Goal: Information Seeking & Learning: Check status

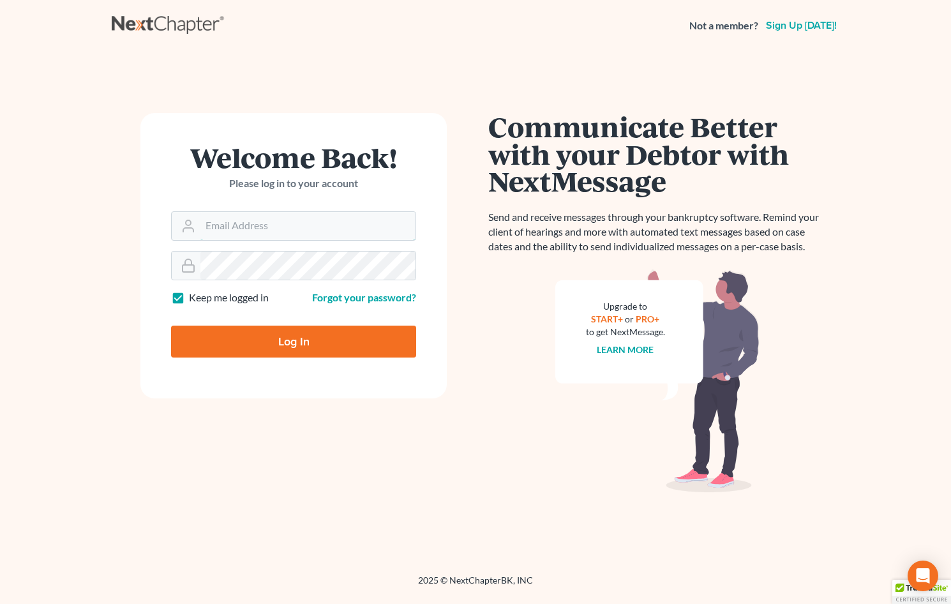
type input "[EMAIL_ADDRESS][DOMAIN_NAME]"
click at [351, 341] on input "Log In" at bounding box center [293, 341] width 245 height 32
type input "Thinking..."
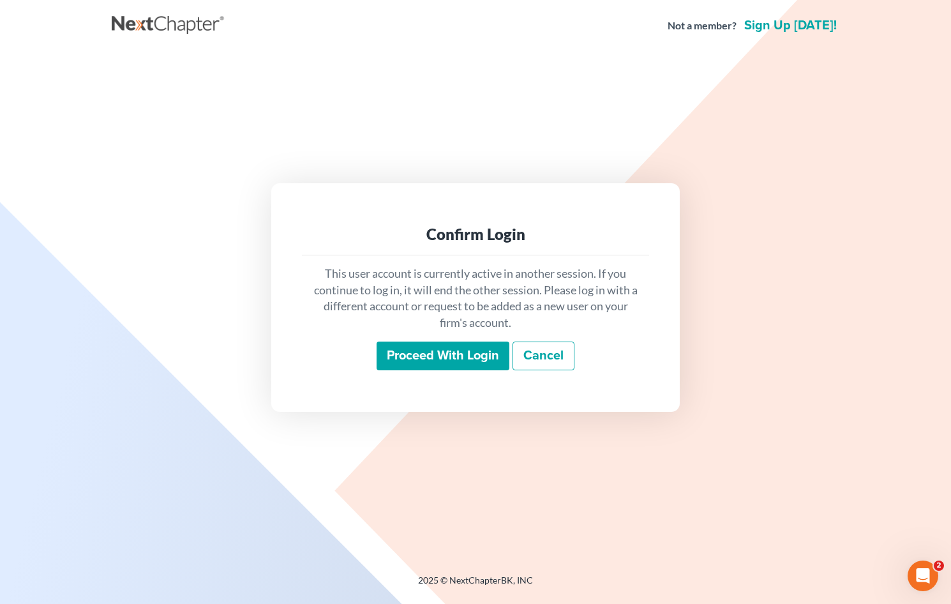
click at [471, 355] on input "Proceed with login" at bounding box center [442, 355] width 133 height 29
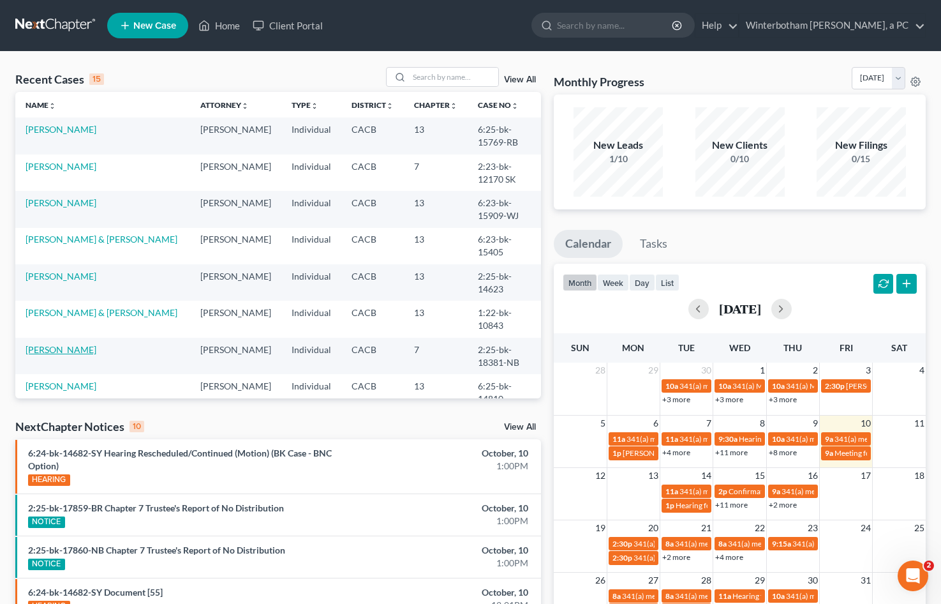
click at [94, 344] on link "[PERSON_NAME]" at bounding box center [61, 349] width 71 height 11
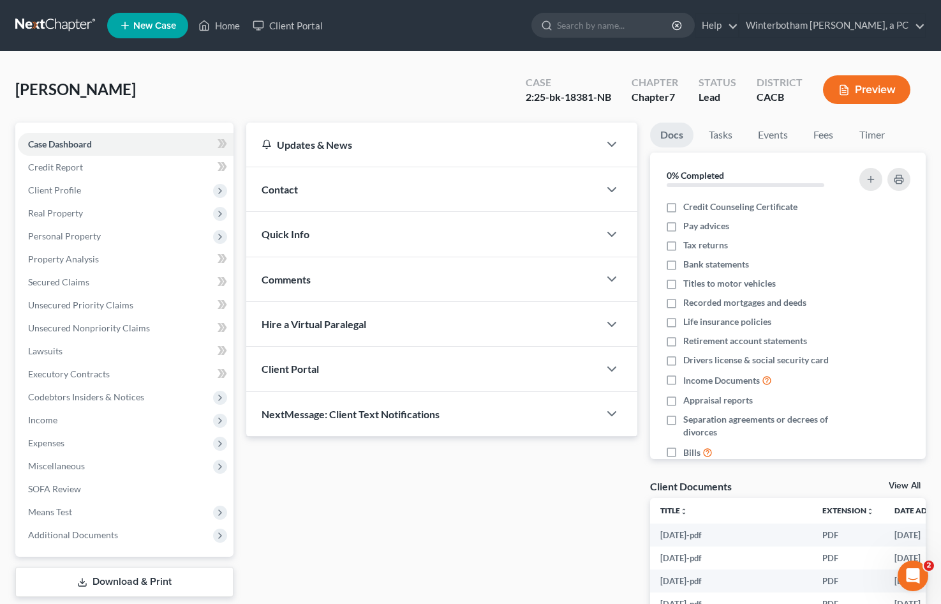
click at [897, 480] on div "Client Documents View All" at bounding box center [788, 488] width 276 height 19
click at [906, 482] on link "View All" at bounding box center [905, 485] width 32 height 9
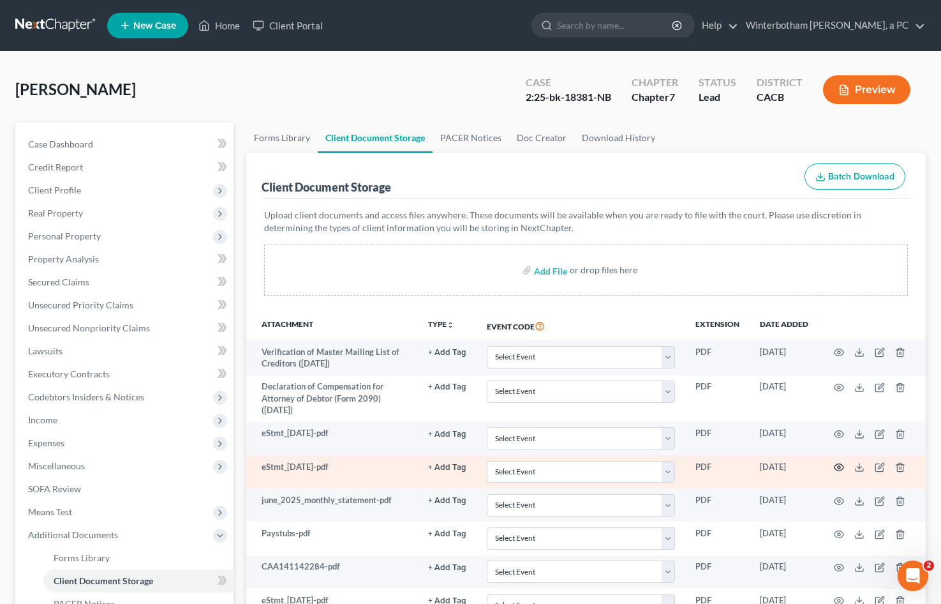
click at [837, 468] on icon "button" at bounding box center [839, 467] width 10 height 10
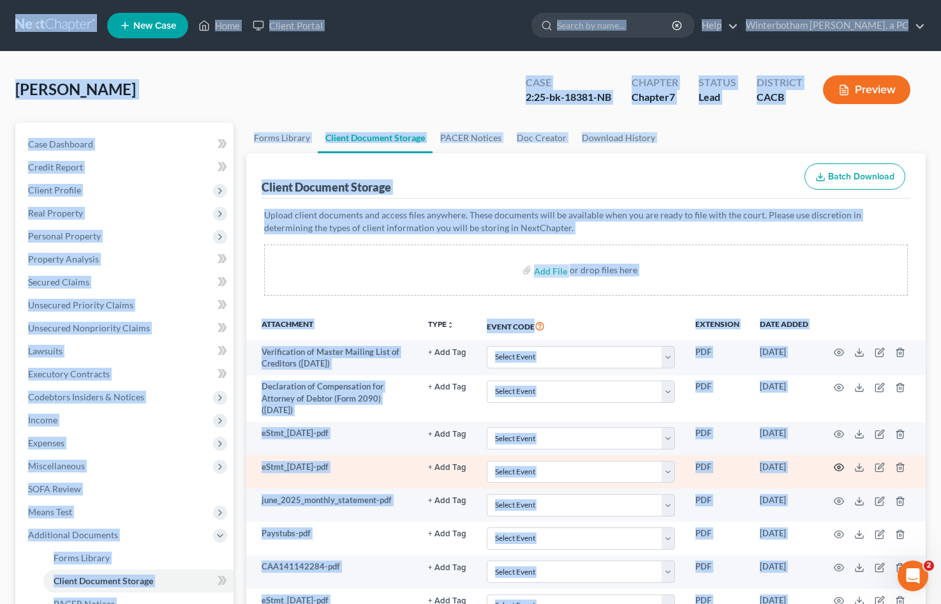
click at [840, 465] on icon "button" at bounding box center [839, 467] width 10 height 10
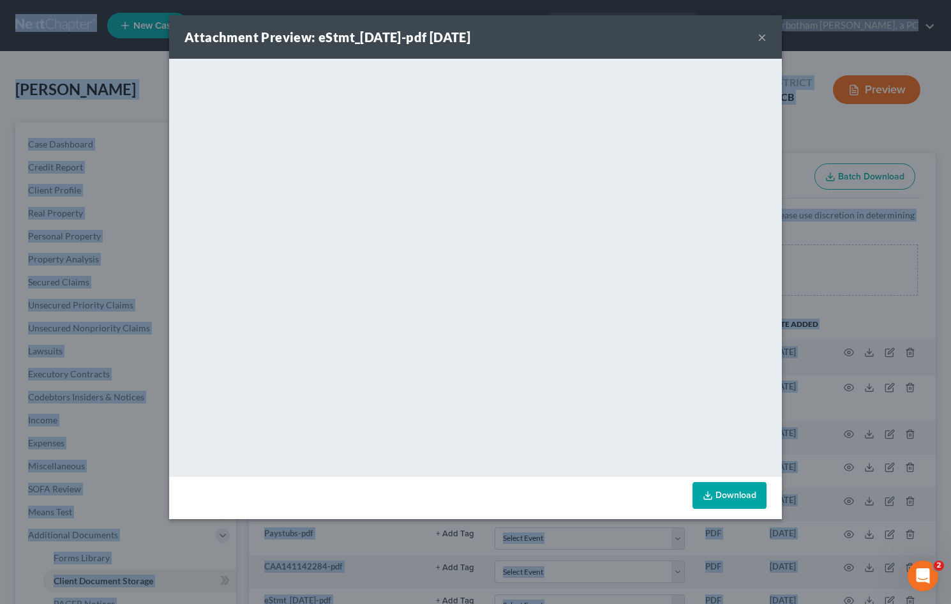
click at [759, 38] on button "×" at bounding box center [761, 36] width 9 height 15
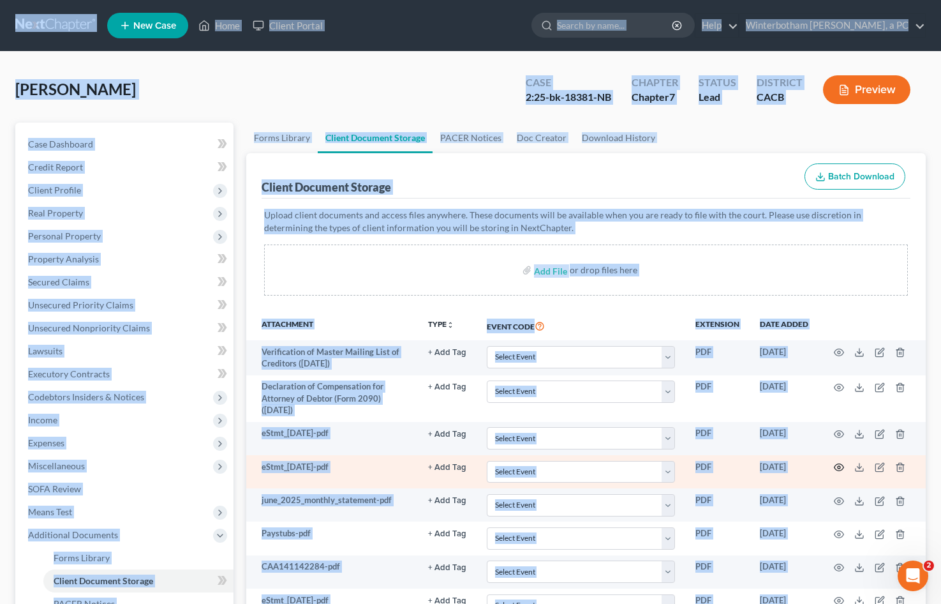
click at [841, 469] on icon "button" at bounding box center [839, 467] width 10 height 10
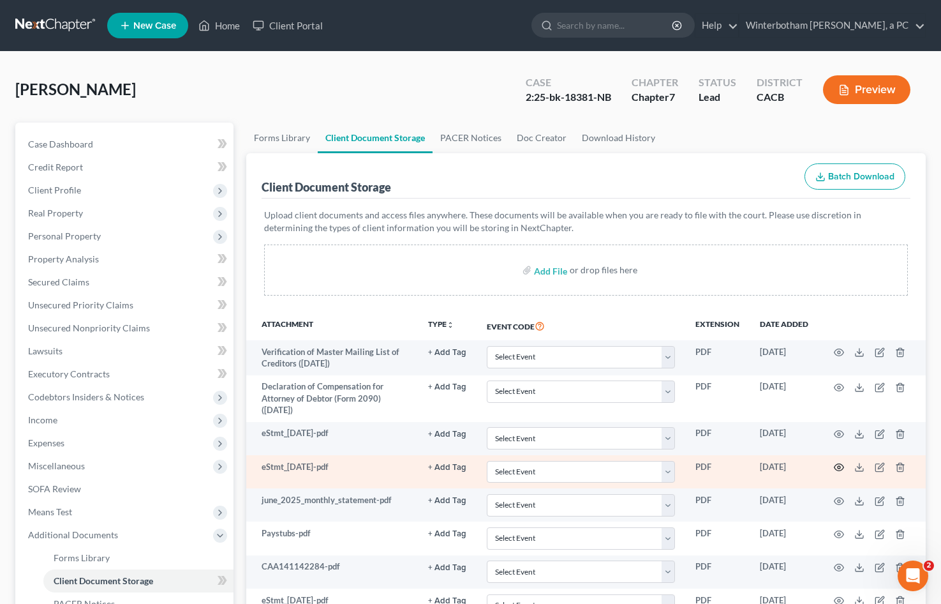
click at [839, 466] on circle "button" at bounding box center [839, 467] width 3 height 3
click at [839, 466] on div "Attachment Preview: eStmt_[DATE]-pdf [DATE] × <object ng-attr-data='[URL][DOMAI…" at bounding box center [470, 302] width 941 height 604
click at [839, 464] on icon "button" at bounding box center [840, 467] width 10 height 7
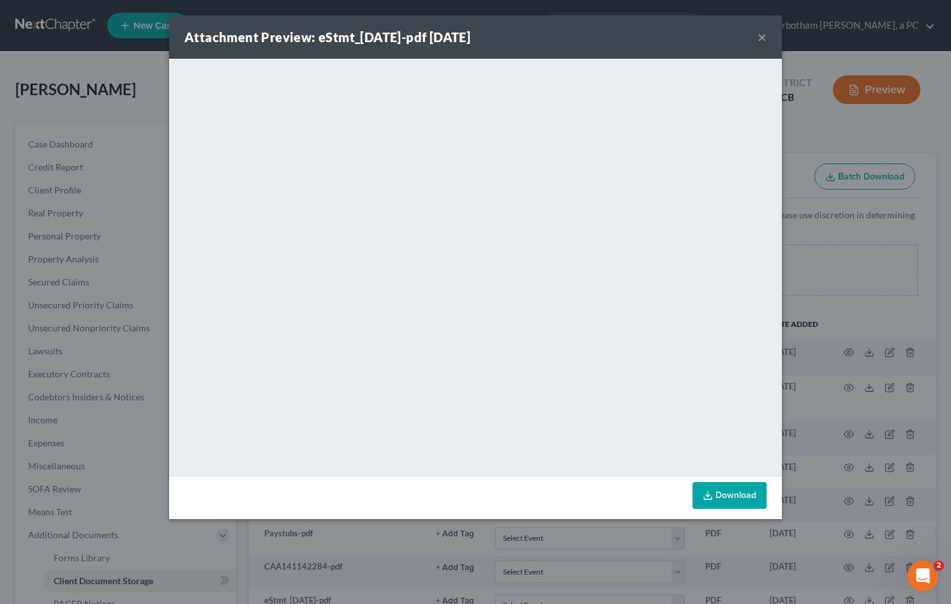
click at [760, 36] on button "×" at bounding box center [761, 36] width 9 height 15
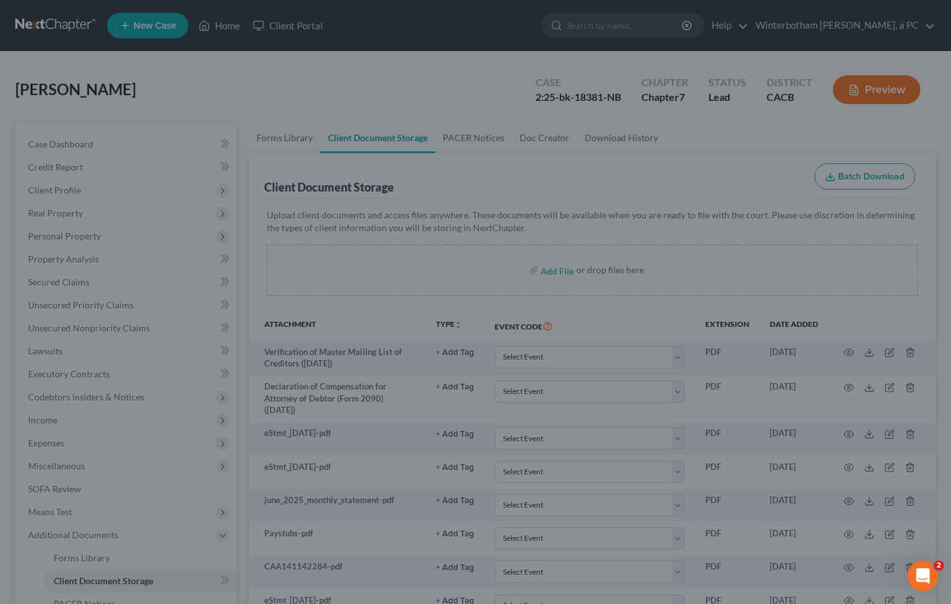
click at [729, 60] on button "×" at bounding box center [725, 66] width 8 height 13
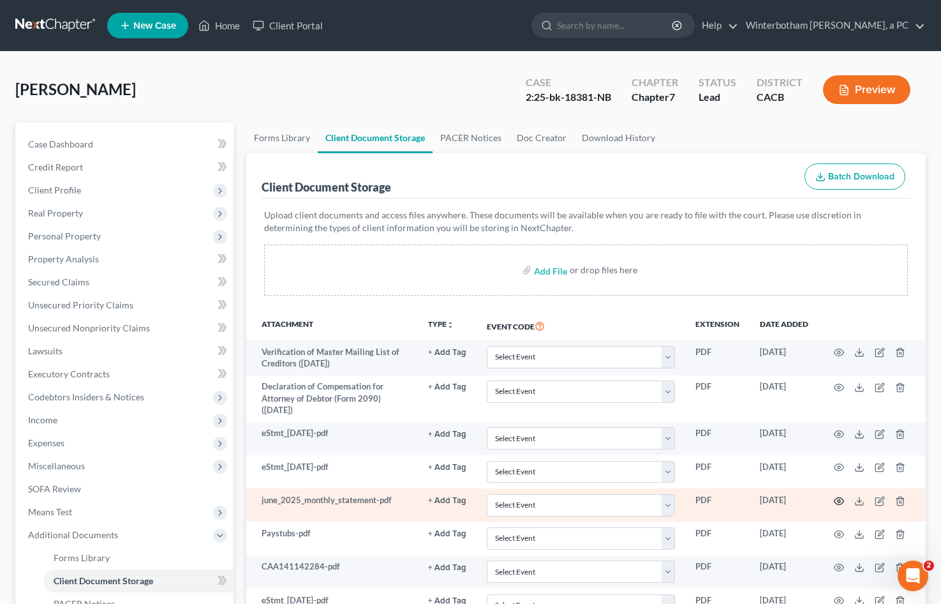
click at [837, 502] on icon "button" at bounding box center [839, 501] width 10 height 10
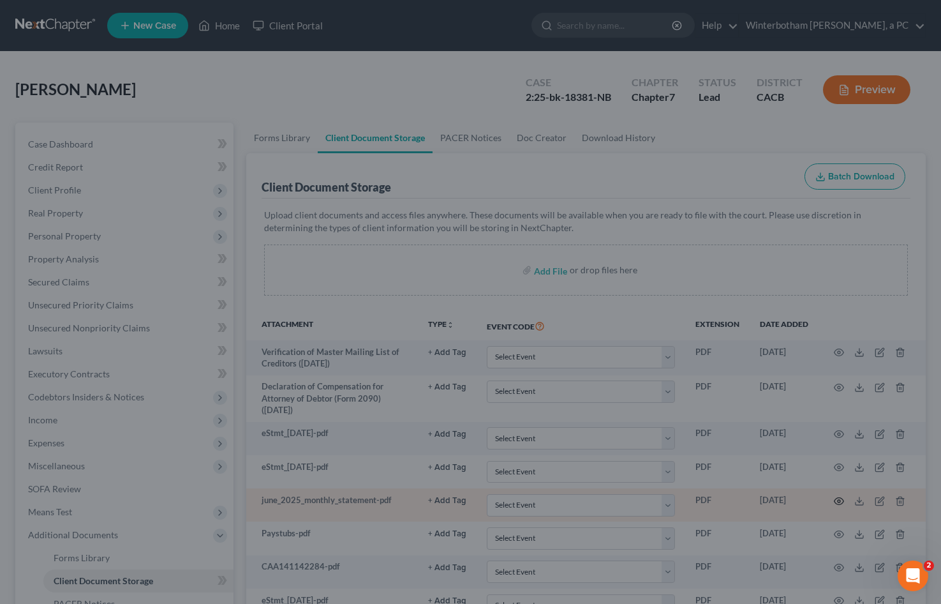
click at [837, 502] on div "Attachment Preview: june_2025_monthly_statement-pdf [DATE] × <object ng-attr-da…" at bounding box center [470, 302] width 941 height 604
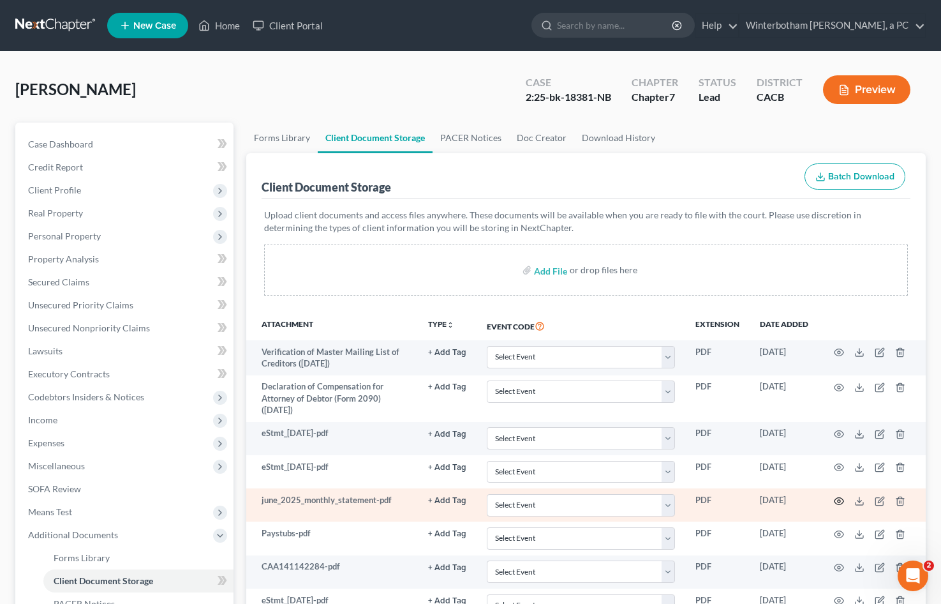
click at [837, 502] on icon "button" at bounding box center [839, 501] width 10 height 10
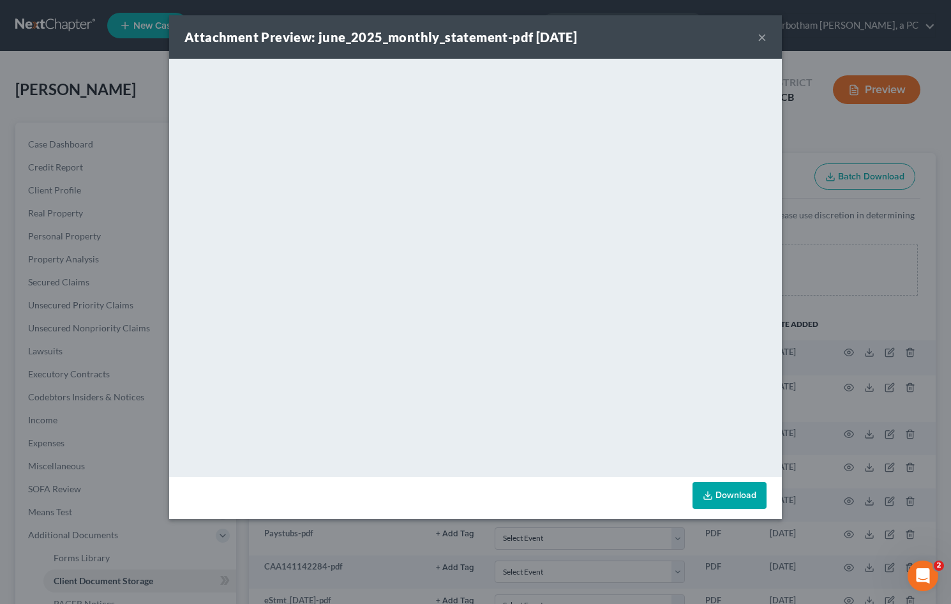
click at [761, 31] on button "×" at bounding box center [761, 36] width 9 height 15
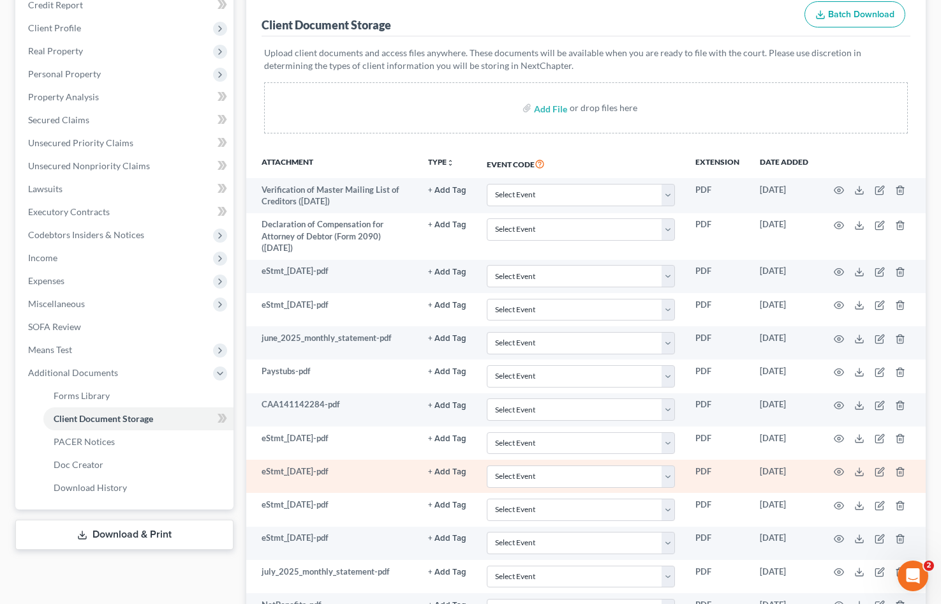
scroll to position [191, 0]
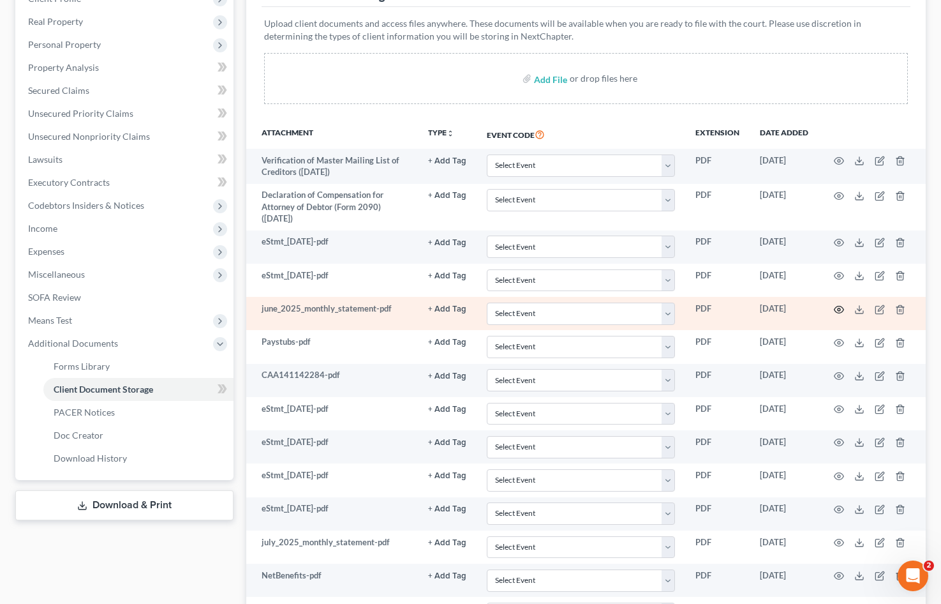
click at [839, 310] on circle "button" at bounding box center [839, 309] width 3 height 3
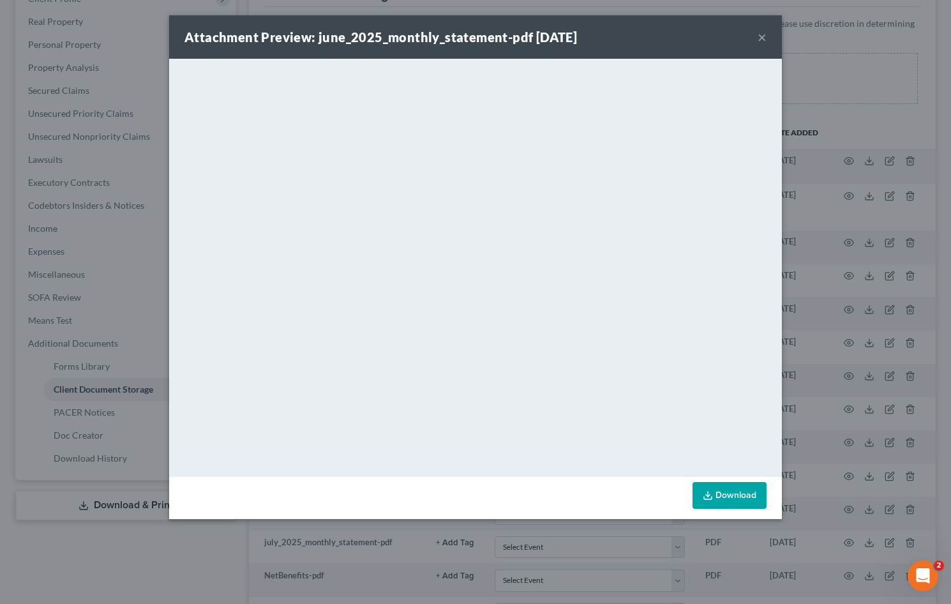
click at [761, 38] on button "×" at bounding box center [761, 36] width 9 height 15
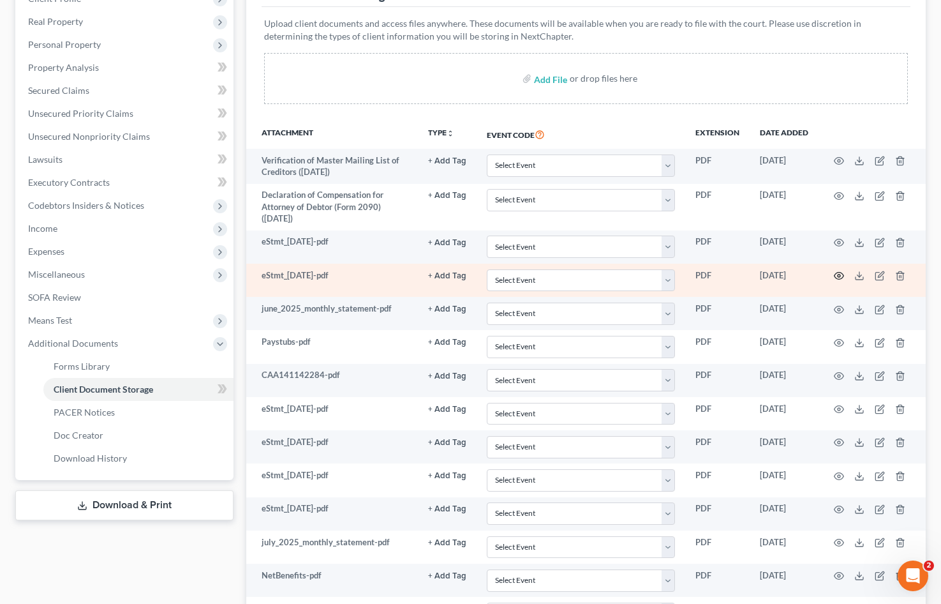
click at [837, 275] on icon "button" at bounding box center [839, 276] width 10 height 10
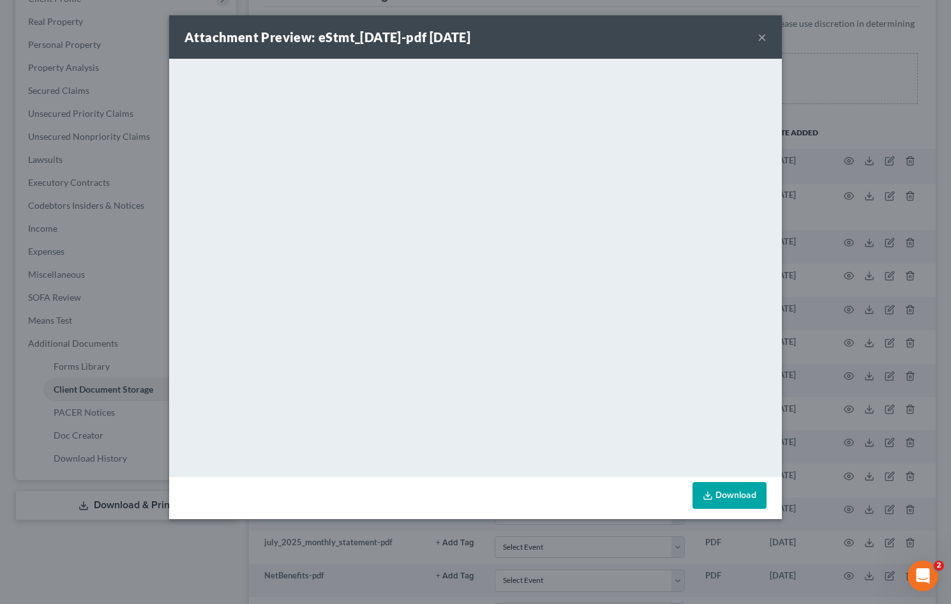
click at [761, 33] on button "×" at bounding box center [761, 36] width 9 height 15
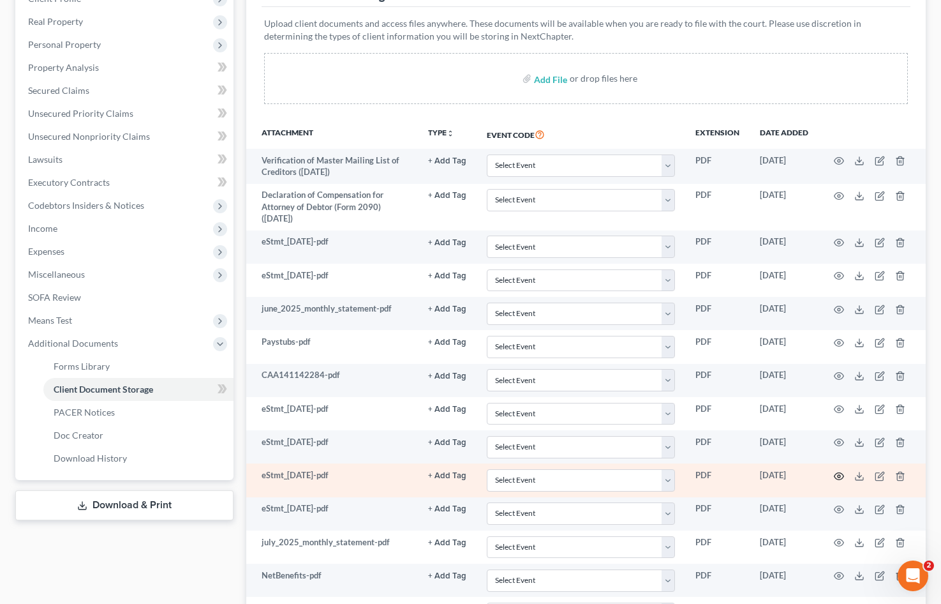
click at [839, 473] on icon "button" at bounding box center [839, 476] width 10 height 10
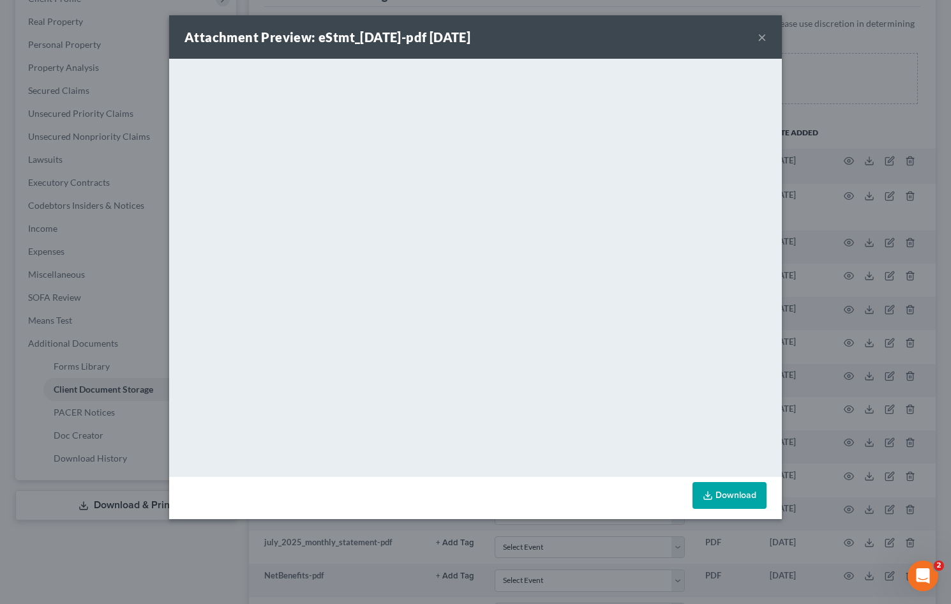
click at [765, 33] on button "×" at bounding box center [761, 36] width 9 height 15
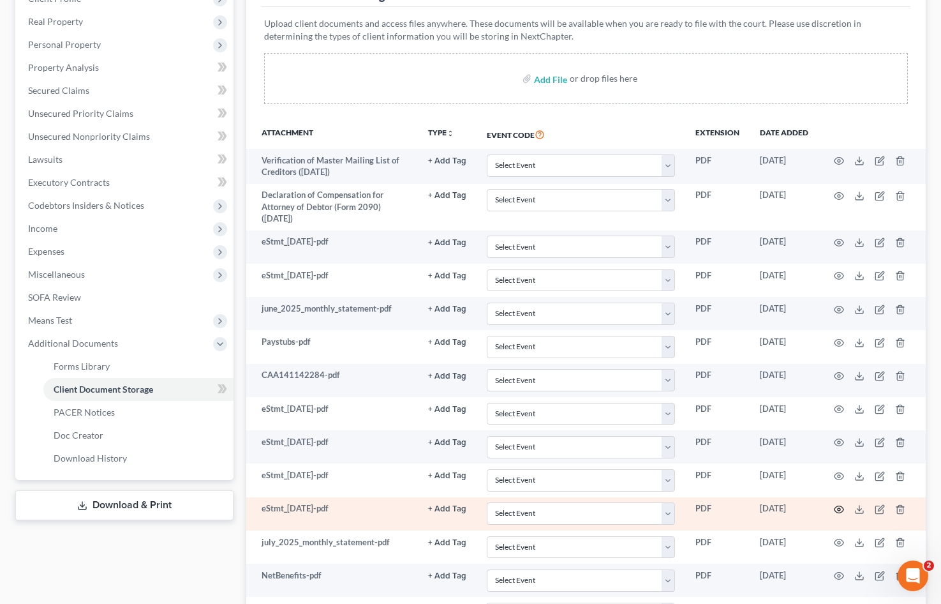
click at [842, 510] on icon "button" at bounding box center [839, 509] width 10 height 10
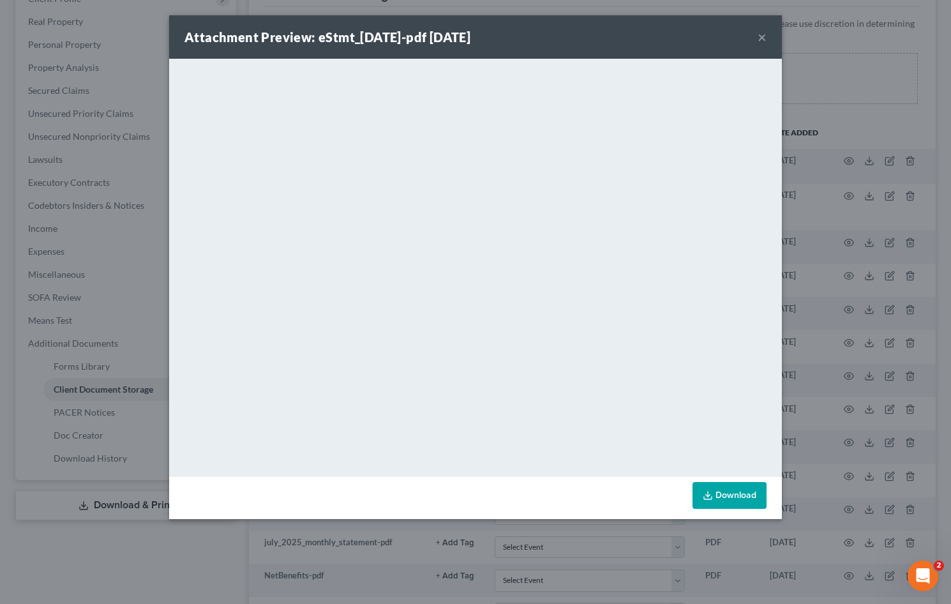
click at [759, 33] on button "×" at bounding box center [761, 36] width 9 height 15
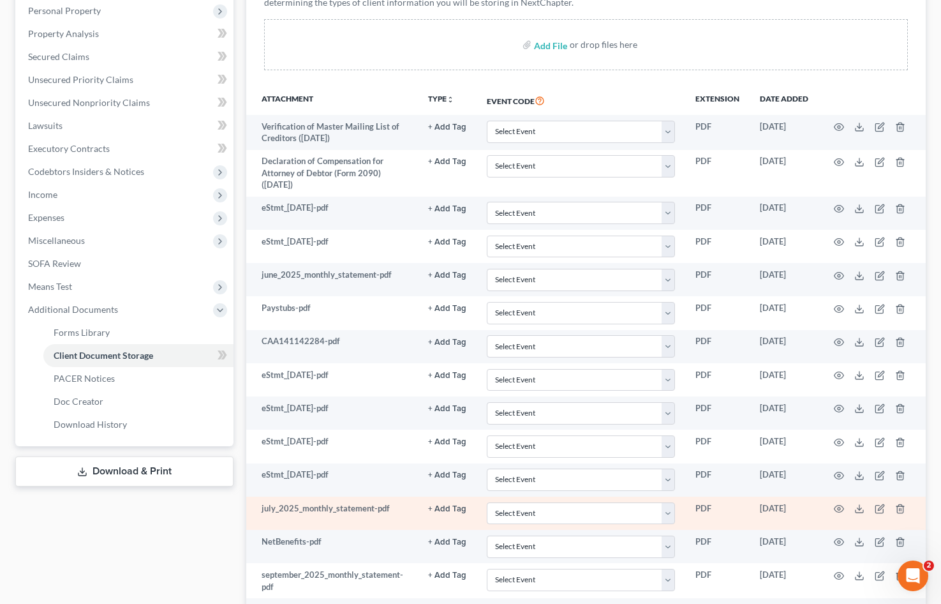
scroll to position [255, 0]
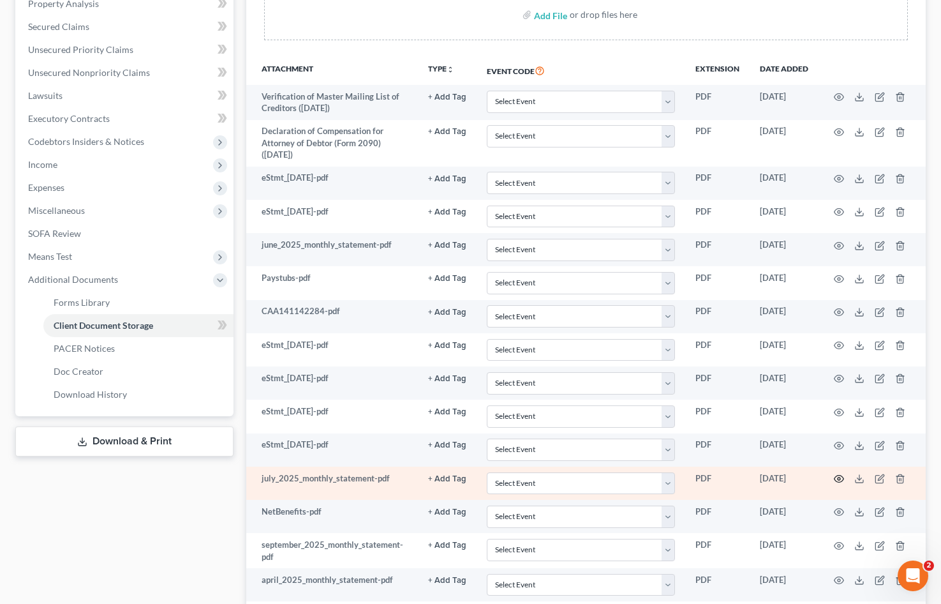
click at [840, 478] on circle "button" at bounding box center [839, 478] width 3 height 3
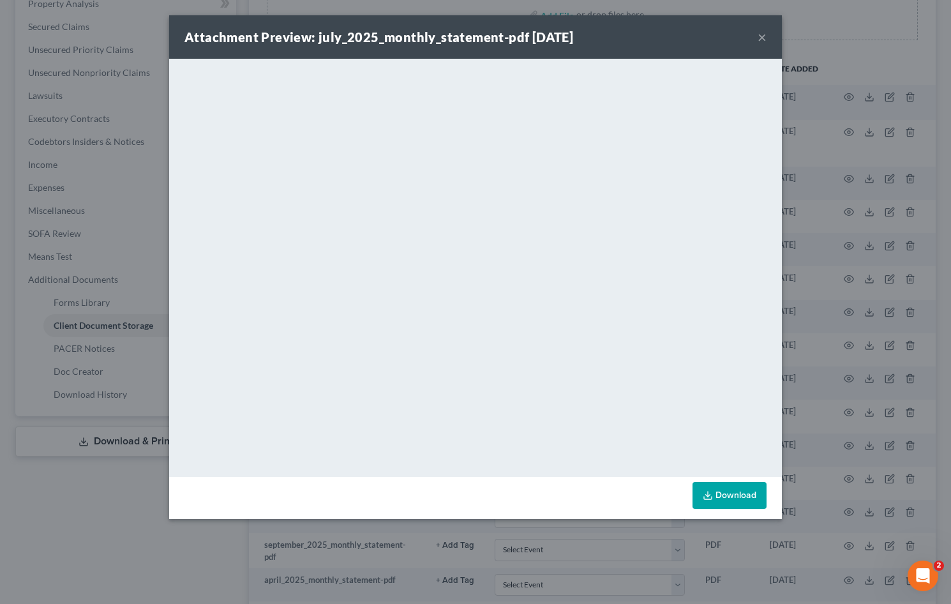
click at [762, 41] on button "×" at bounding box center [761, 36] width 9 height 15
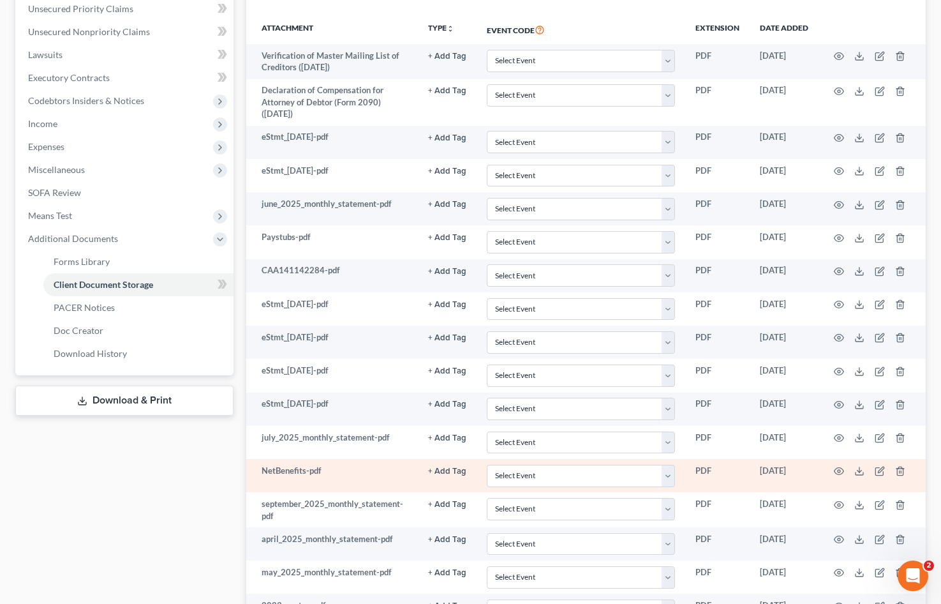
scroll to position [319, 0]
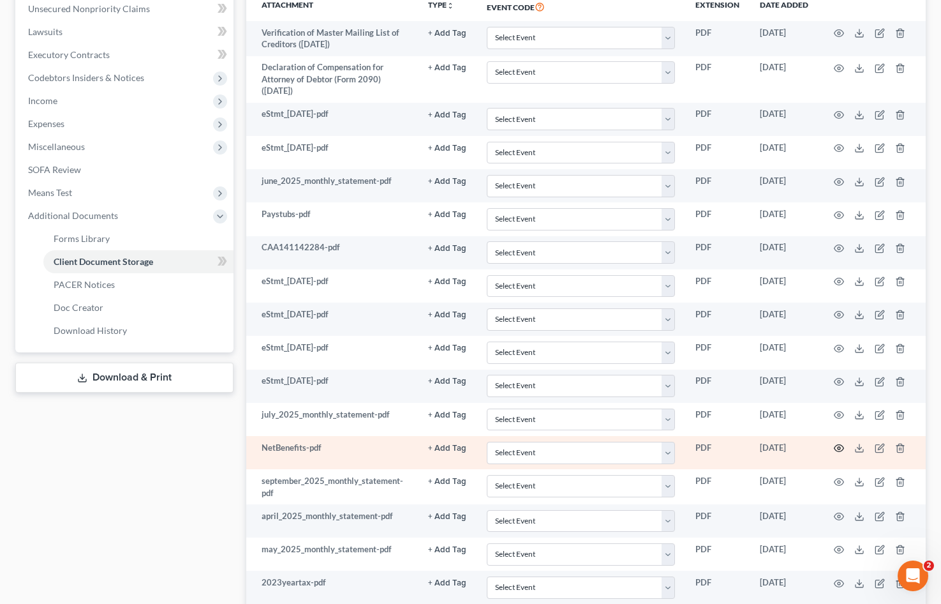
click at [839, 445] on icon "button" at bounding box center [839, 448] width 10 height 10
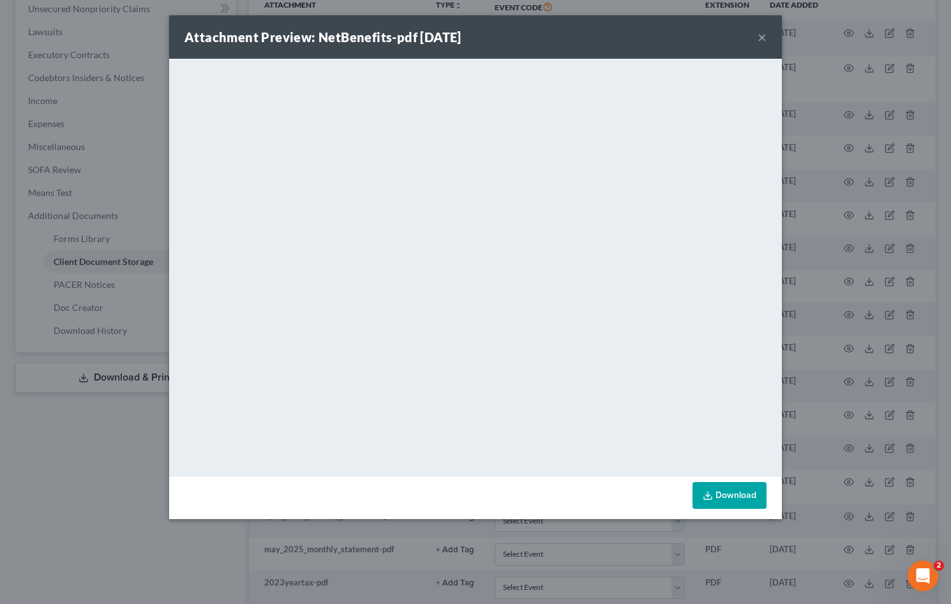
click at [759, 36] on button "×" at bounding box center [761, 36] width 9 height 15
click at [759, 36] on div "Attachment Preview: NetBenefits-pdf [DATE] ×" at bounding box center [475, 36] width 613 height 43
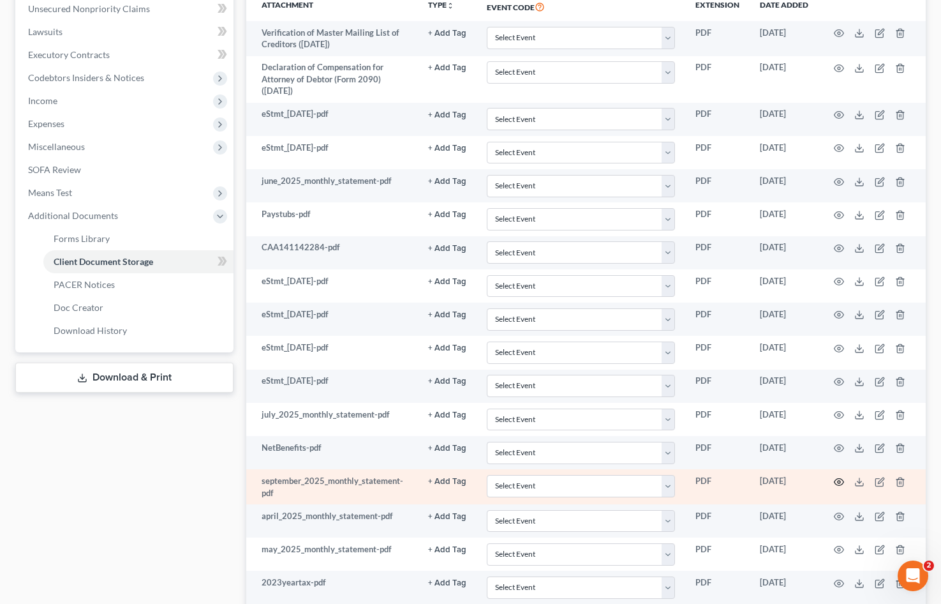
click at [840, 480] on icon "button" at bounding box center [839, 482] width 10 height 10
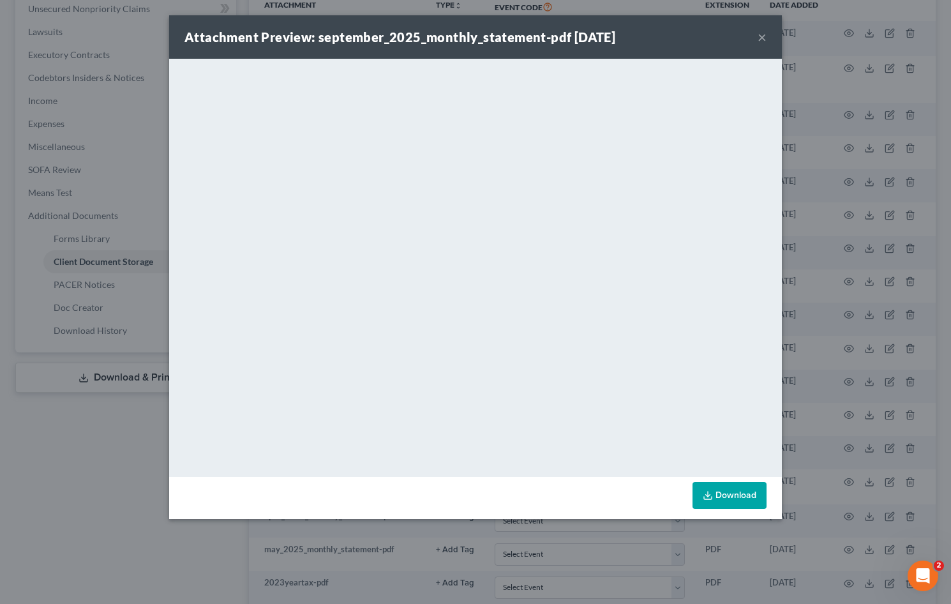
click at [761, 38] on button "×" at bounding box center [761, 36] width 9 height 15
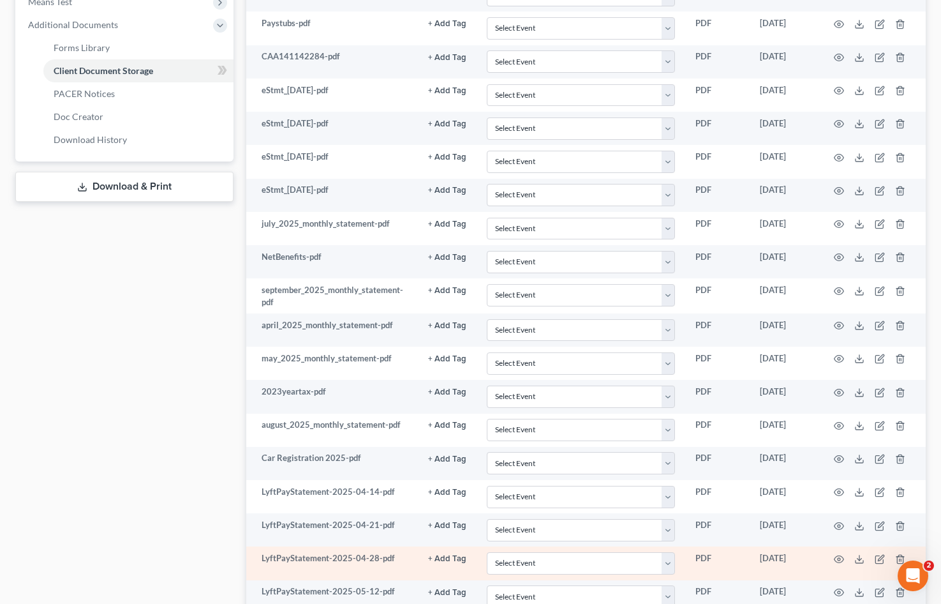
scroll to position [511, 0]
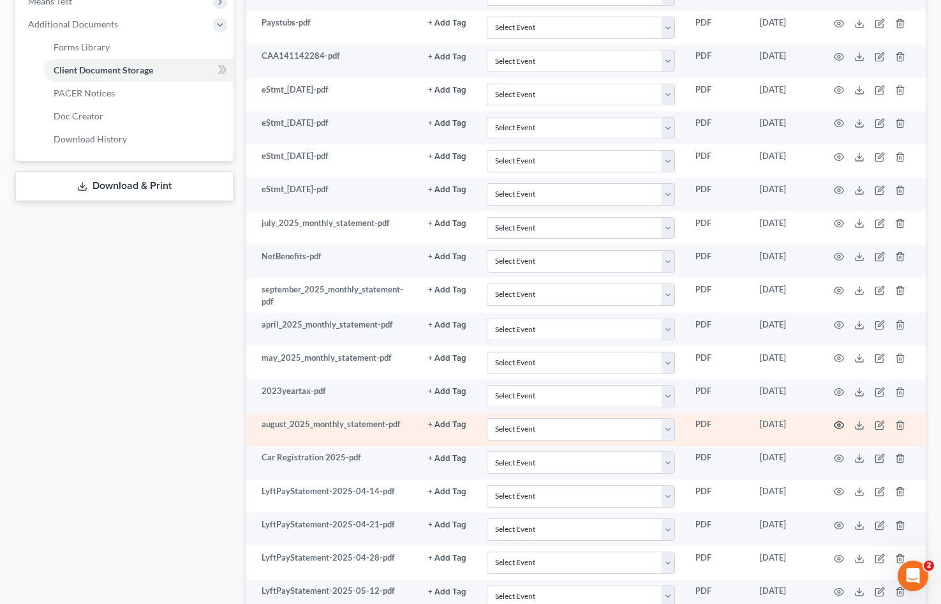
click at [837, 425] on icon "button" at bounding box center [839, 425] width 10 height 10
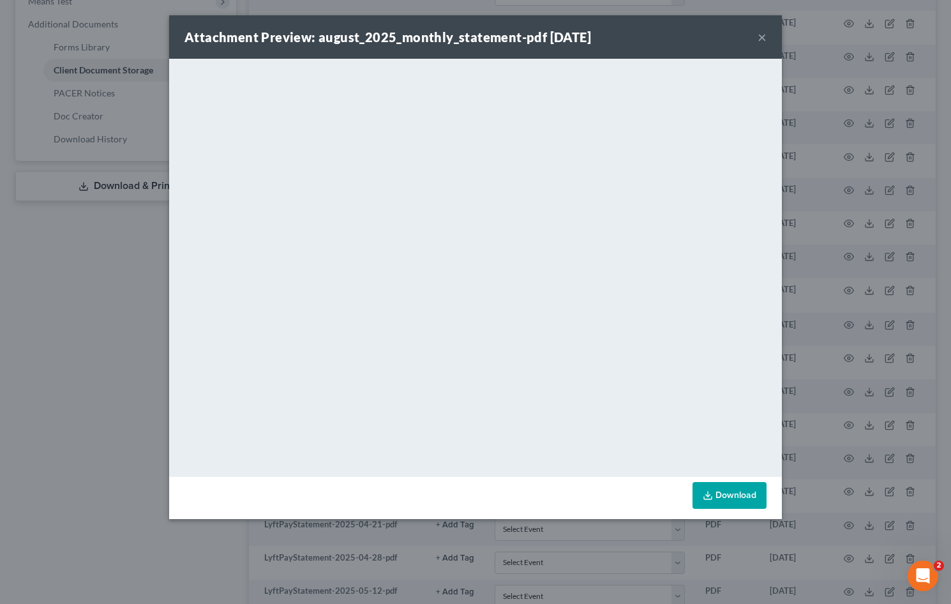
click at [763, 36] on button "×" at bounding box center [761, 36] width 9 height 15
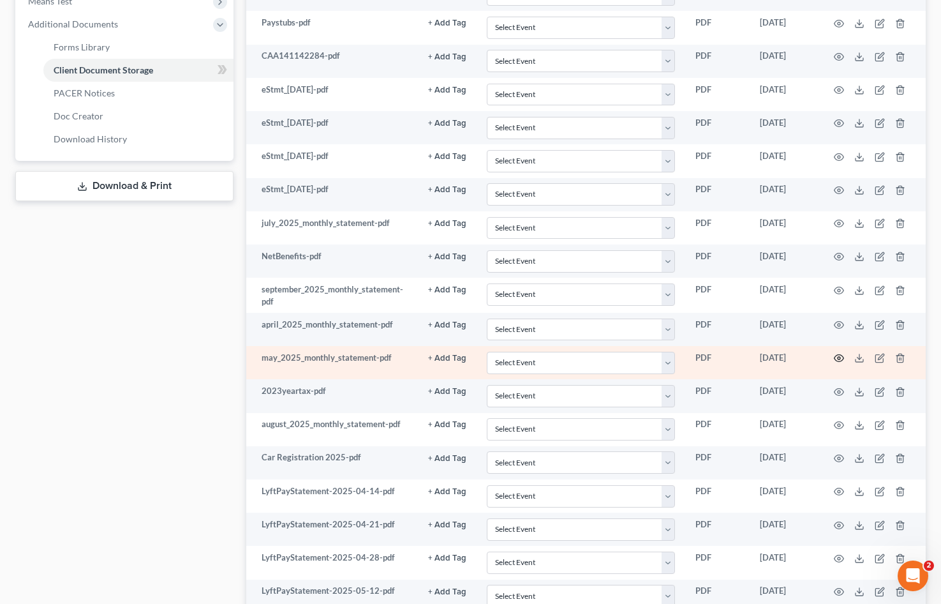
click at [840, 358] on icon "button" at bounding box center [839, 358] width 10 height 10
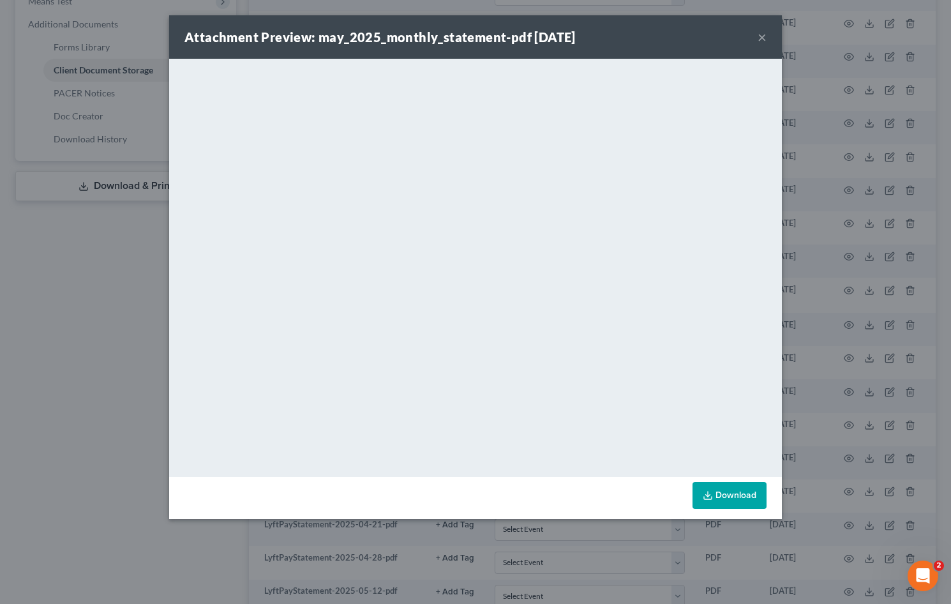
click at [762, 41] on button "×" at bounding box center [761, 36] width 9 height 15
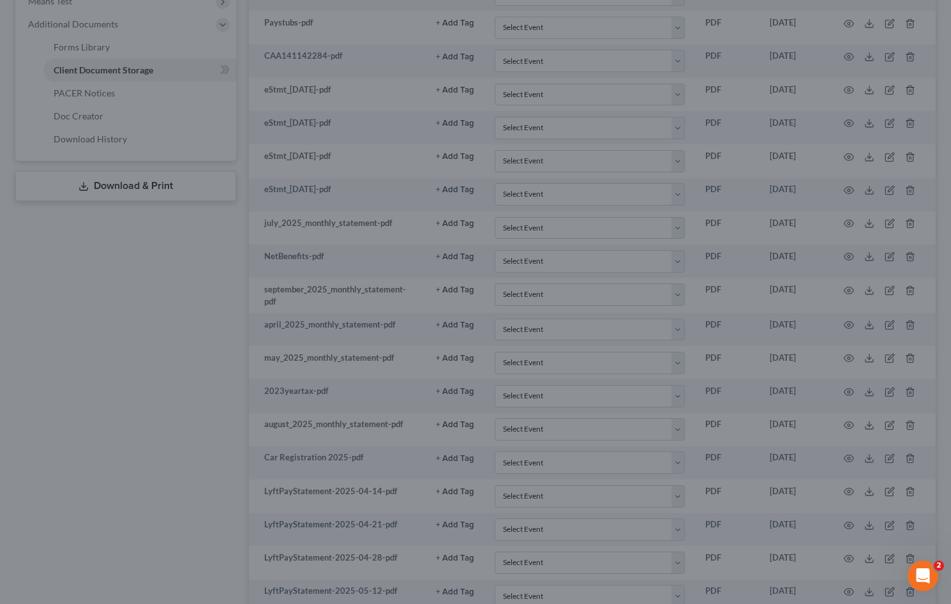
click at [742, 48] on div "Attachment Preview: may_2025_monthly_statement-pdf [DATE] ×" at bounding box center [475, 67] width 533 height 38
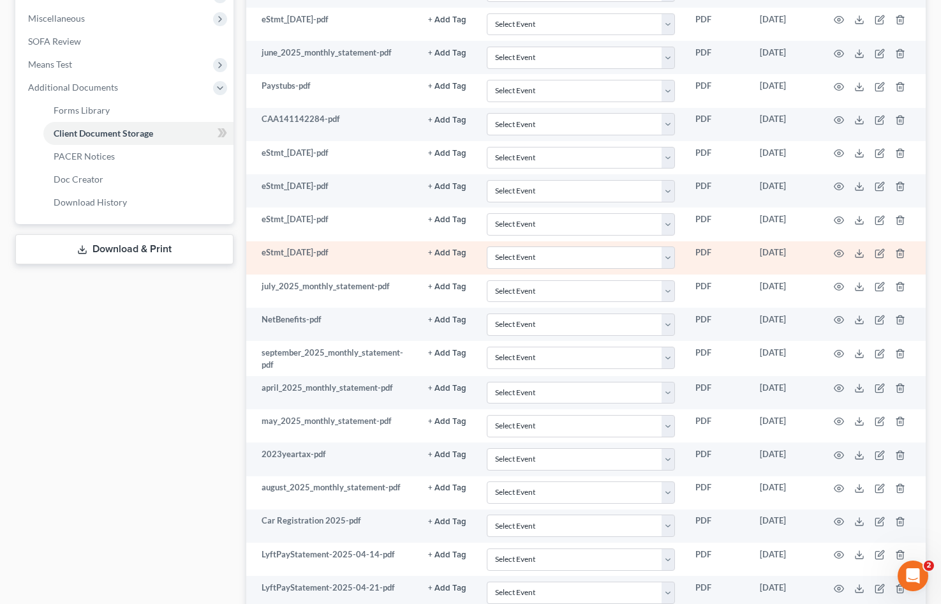
scroll to position [447, 0]
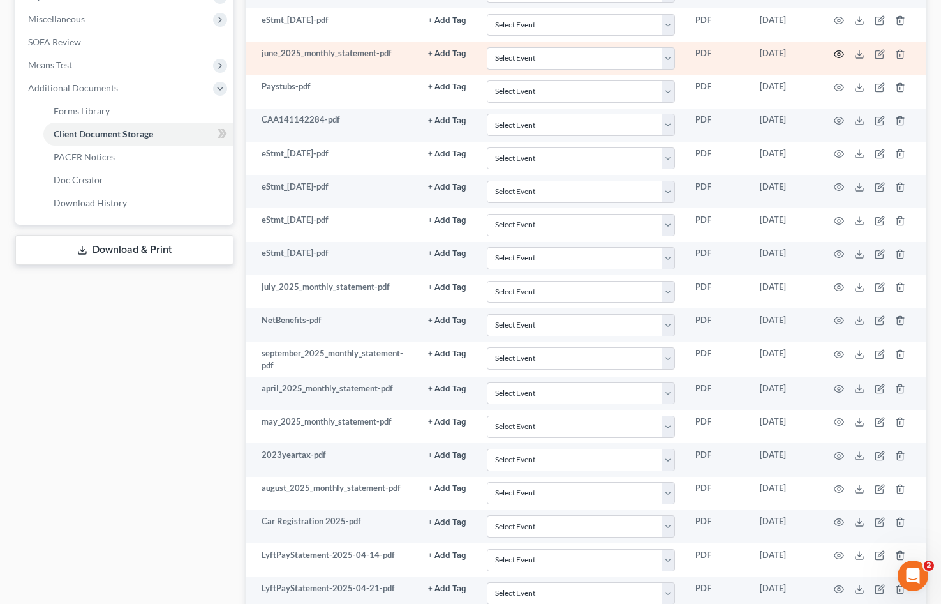
click at [839, 56] on circle "button" at bounding box center [839, 54] width 3 height 3
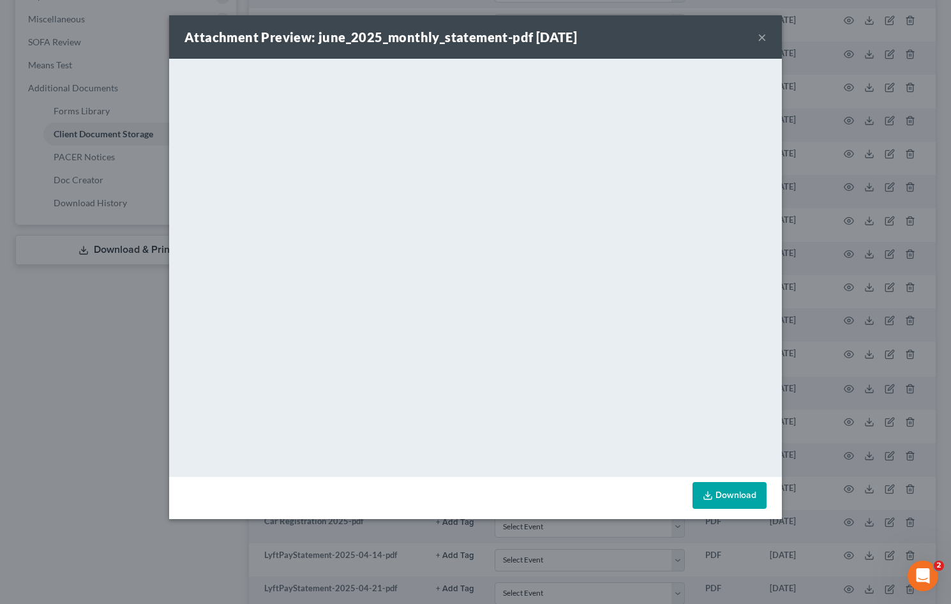
click at [762, 38] on button "×" at bounding box center [761, 36] width 9 height 15
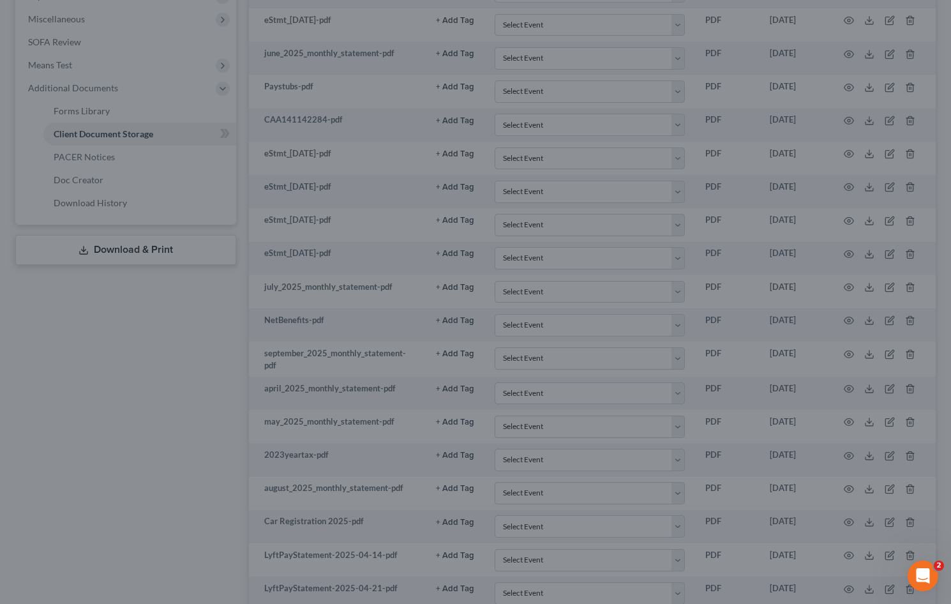
click at [742, 48] on div "Attachment Preview: june_2025_monthly_statement-pdf [DATE] ×" at bounding box center [475, 67] width 533 height 38
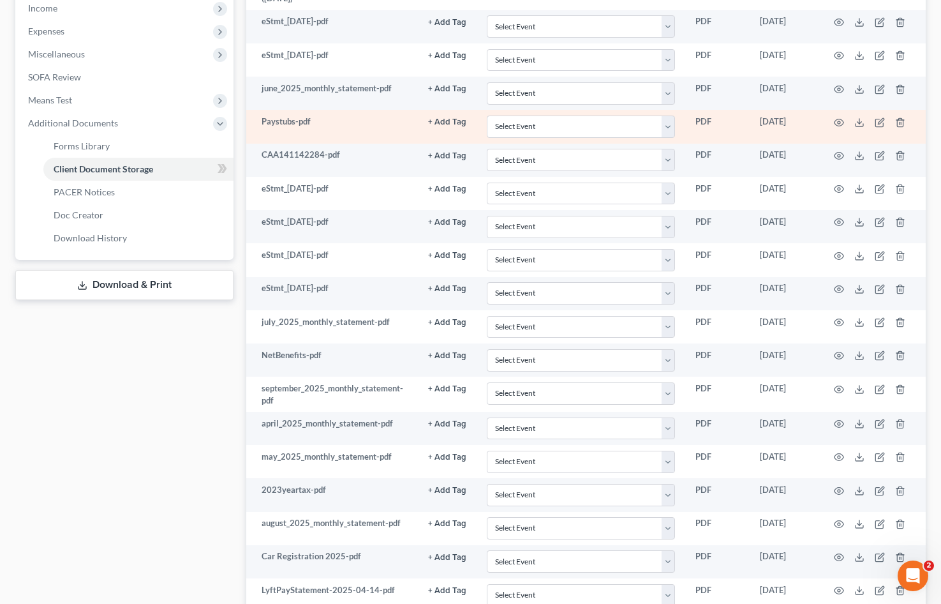
scroll to position [383, 0]
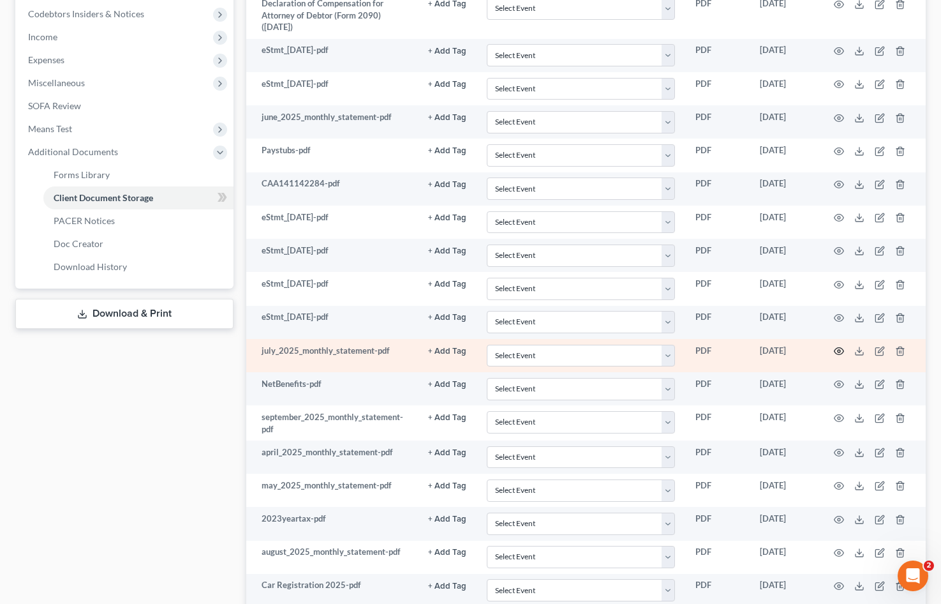
click at [842, 350] on icon "button" at bounding box center [839, 351] width 10 height 10
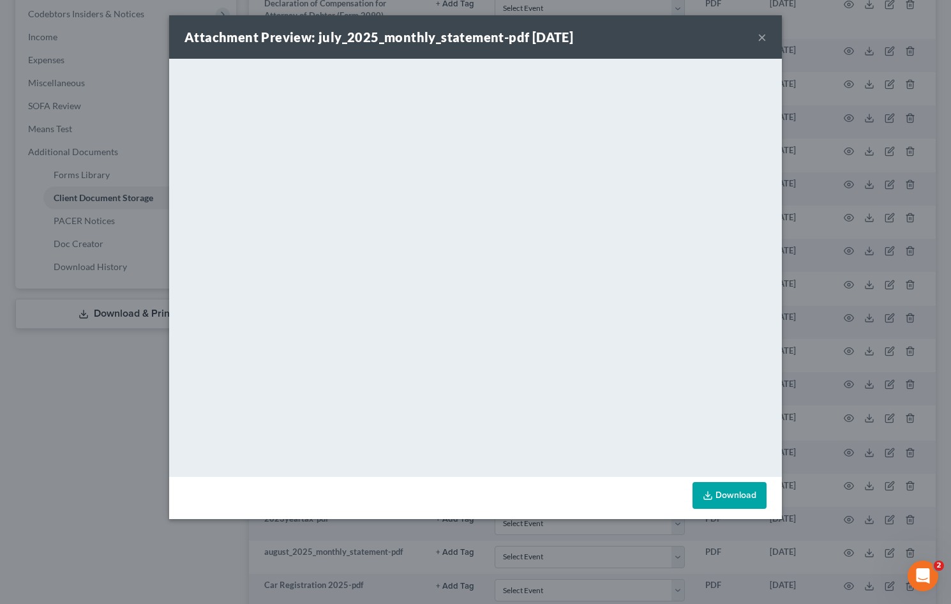
click at [760, 39] on button "×" at bounding box center [761, 36] width 9 height 15
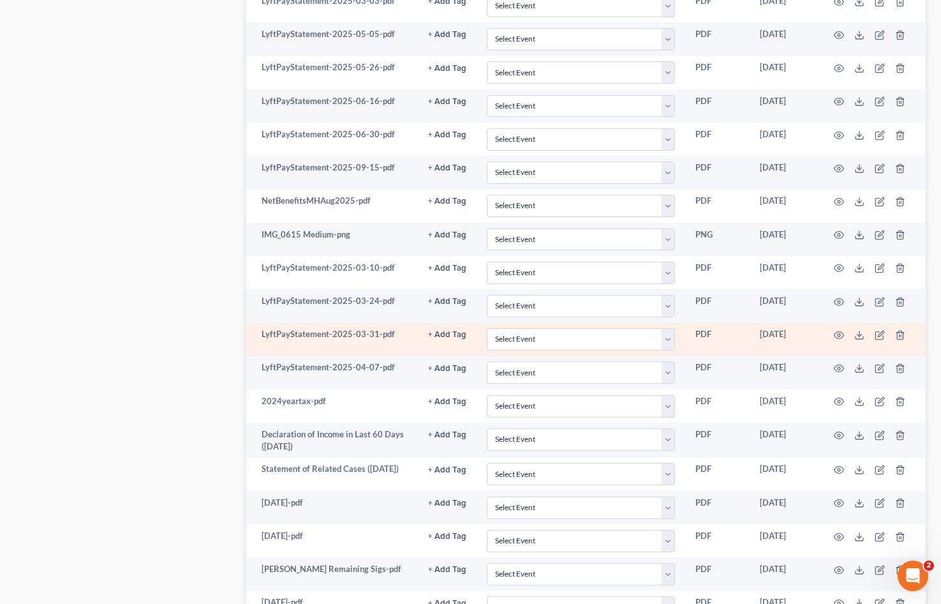
scroll to position [1659, 0]
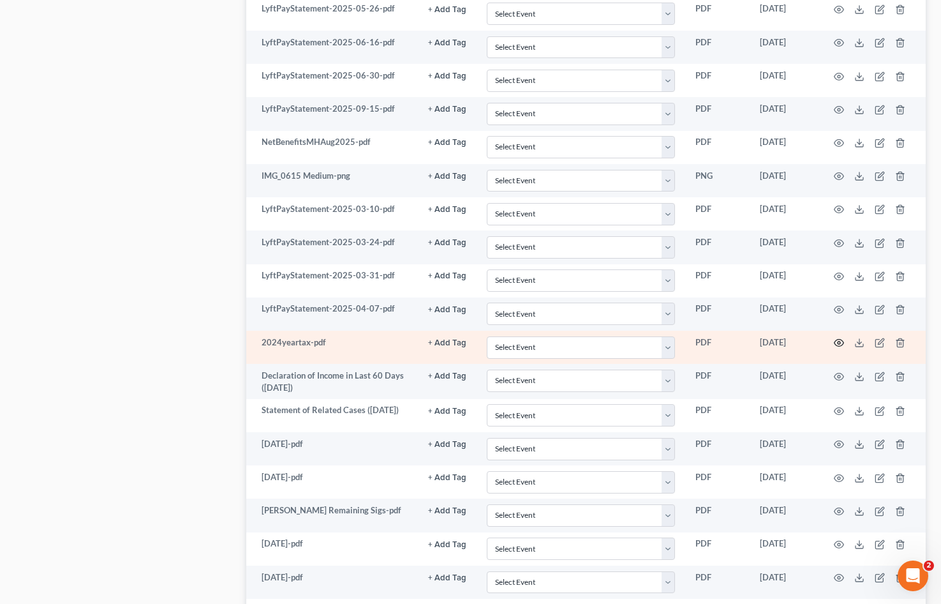
click at [840, 344] on circle "button" at bounding box center [839, 342] width 3 height 3
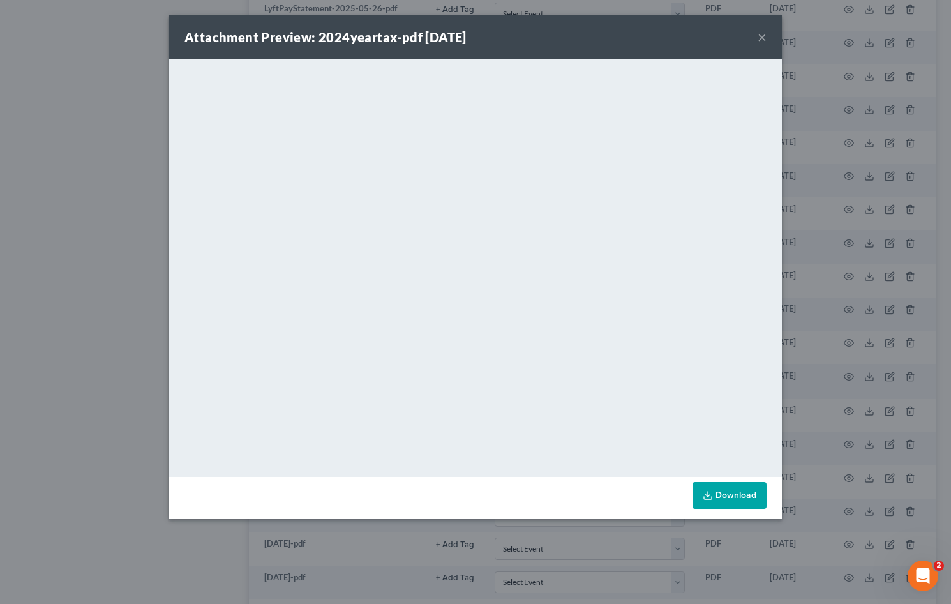
click at [765, 33] on button "×" at bounding box center [761, 36] width 9 height 15
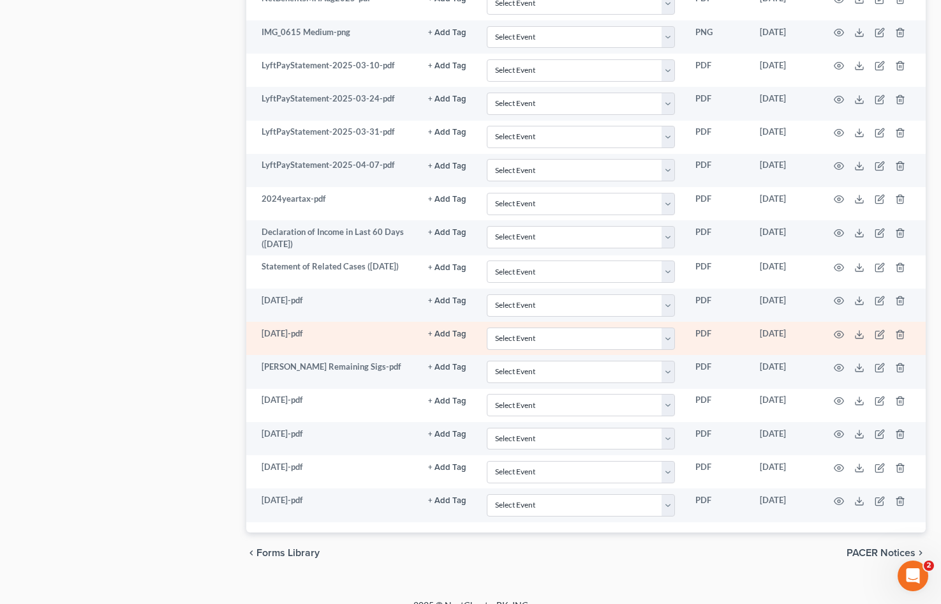
scroll to position [1822, 0]
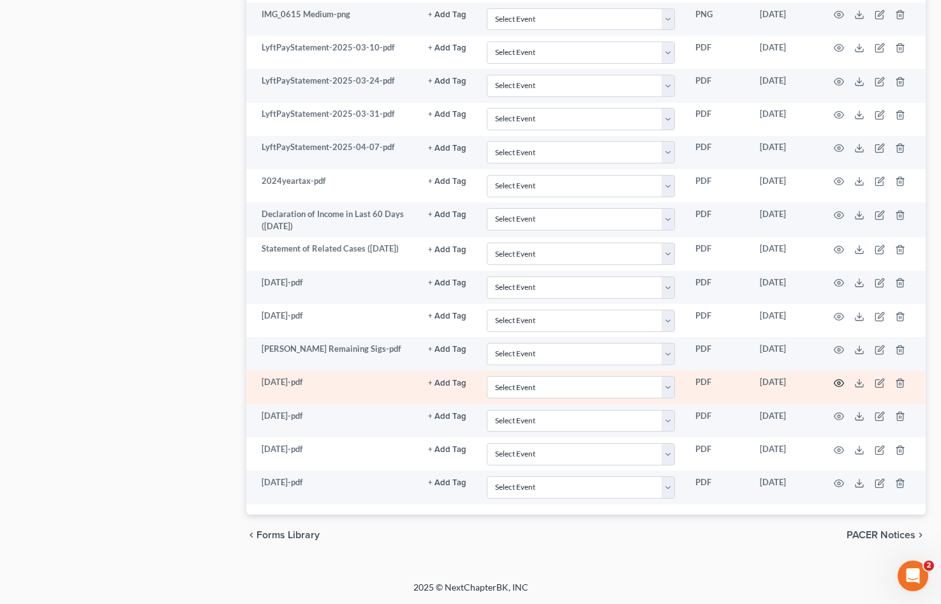
click at [838, 387] on icon "button" at bounding box center [840, 383] width 10 height 7
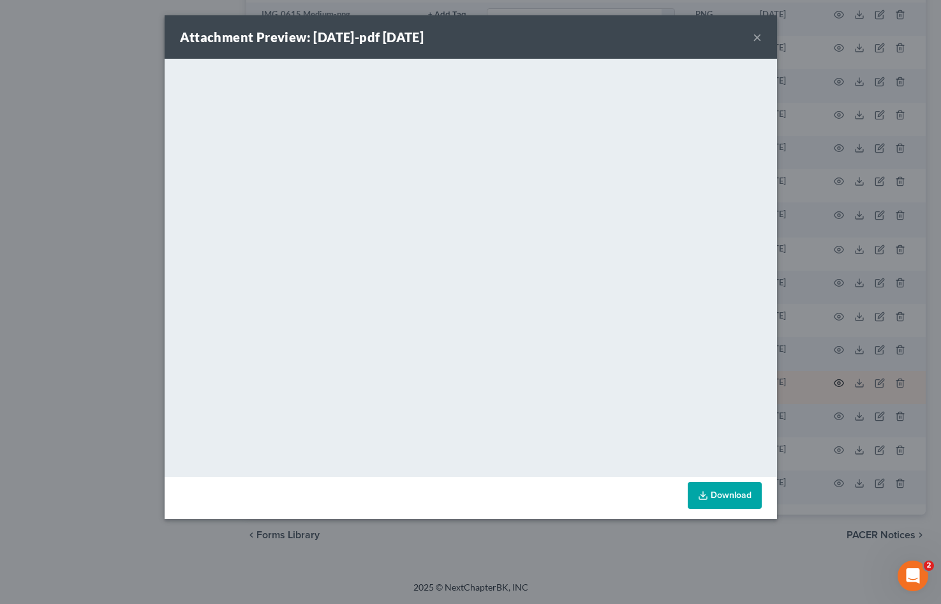
scroll to position [1819, 0]
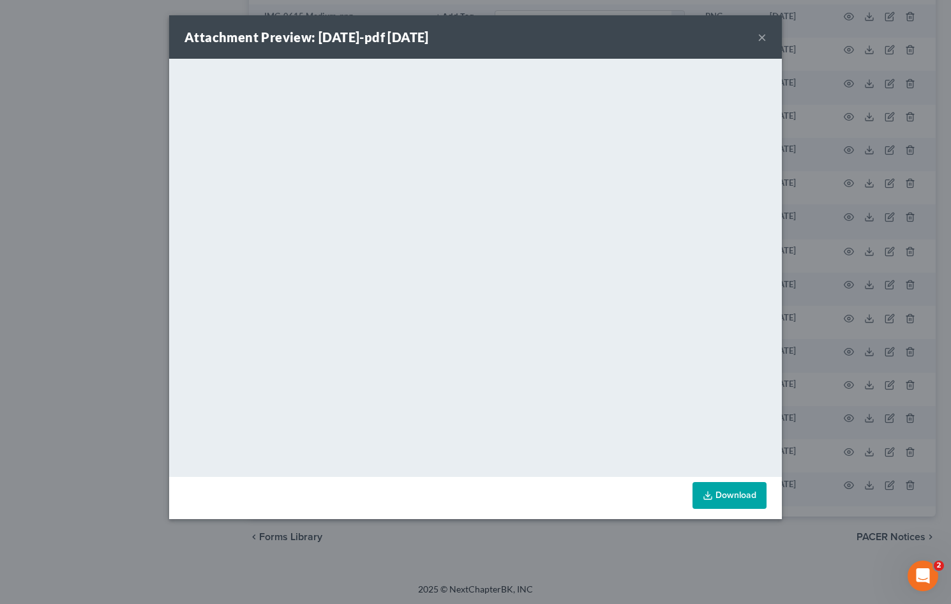
click at [761, 36] on button "×" at bounding box center [761, 36] width 9 height 15
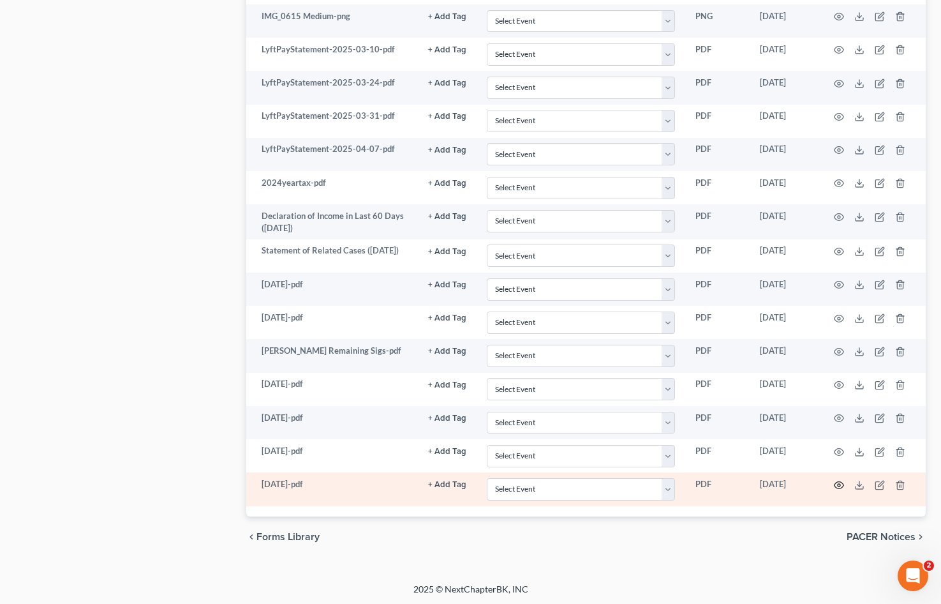
click at [840, 486] on icon "button" at bounding box center [839, 485] width 10 height 10
click at [837, 486] on icon "button" at bounding box center [839, 485] width 10 height 10
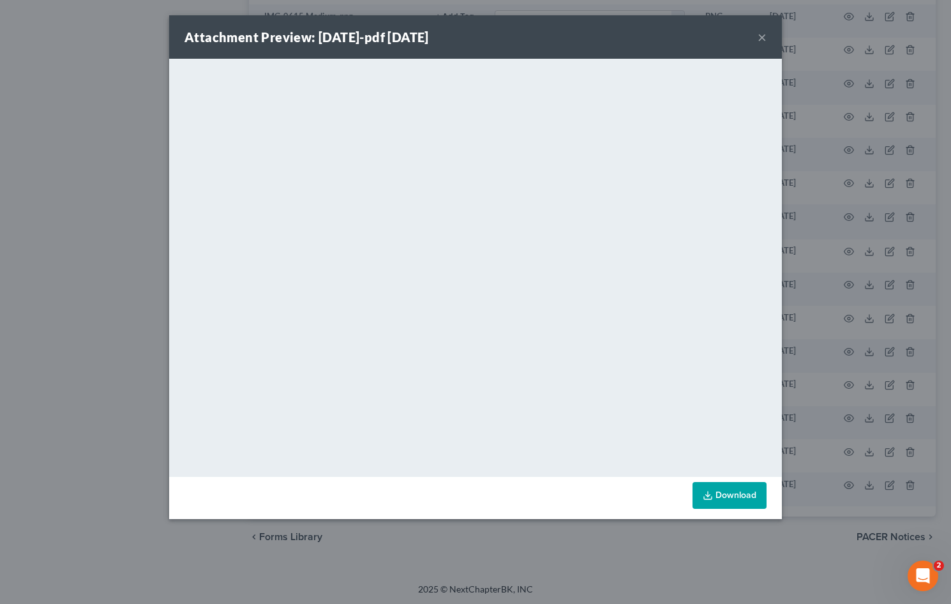
click at [764, 34] on button "×" at bounding box center [761, 36] width 9 height 15
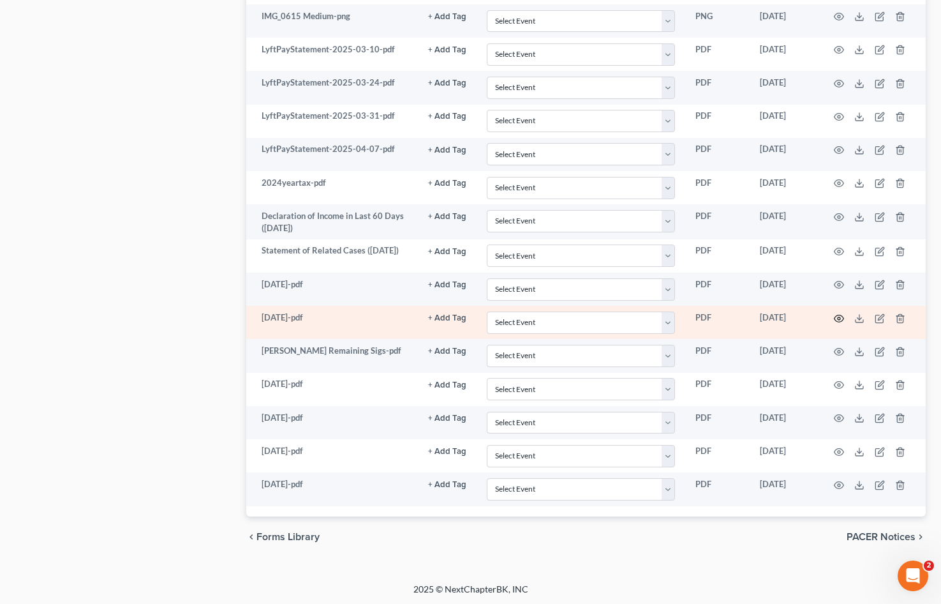
click at [842, 319] on icon "button" at bounding box center [839, 318] width 10 height 10
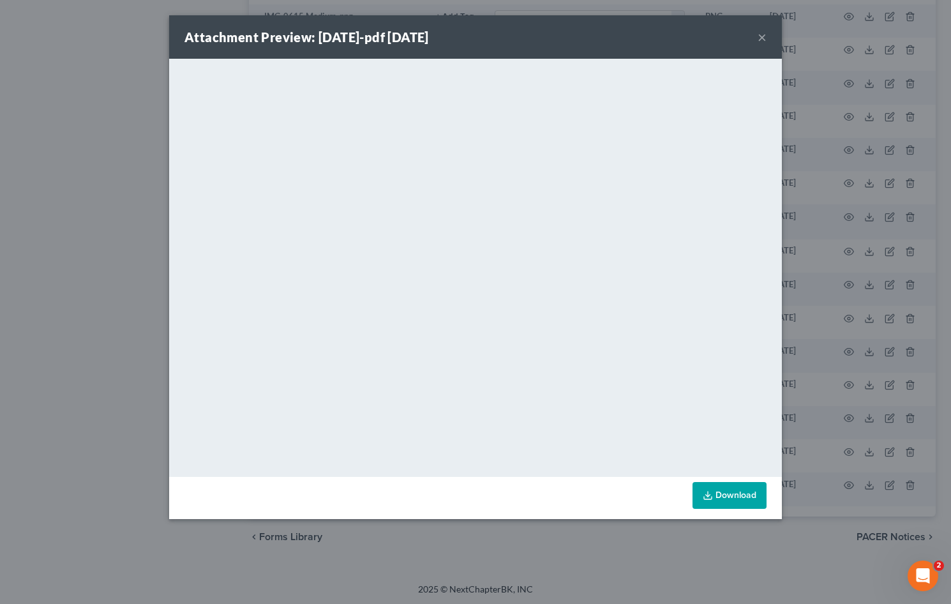
click at [760, 37] on button "×" at bounding box center [761, 36] width 9 height 15
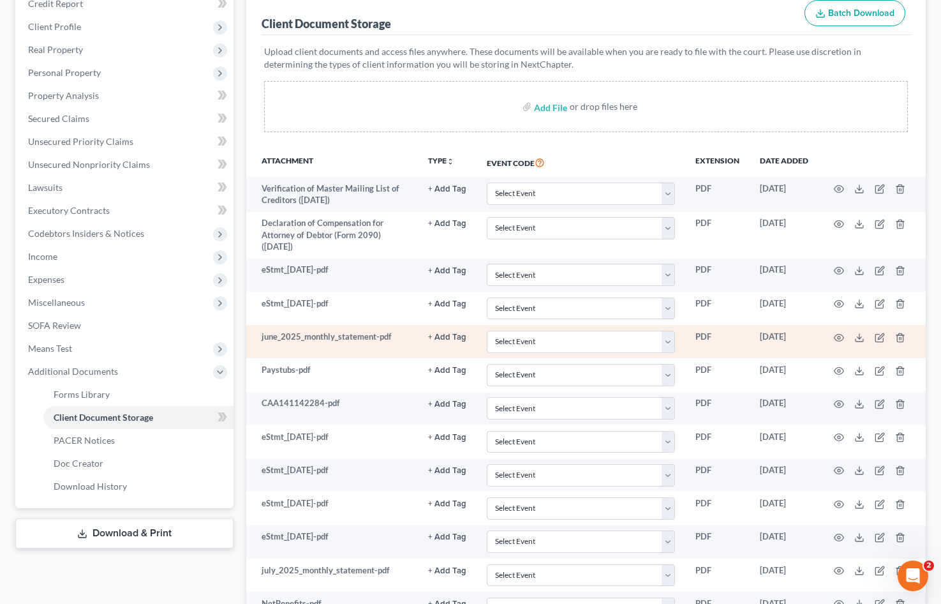
scroll to position [191, 0]
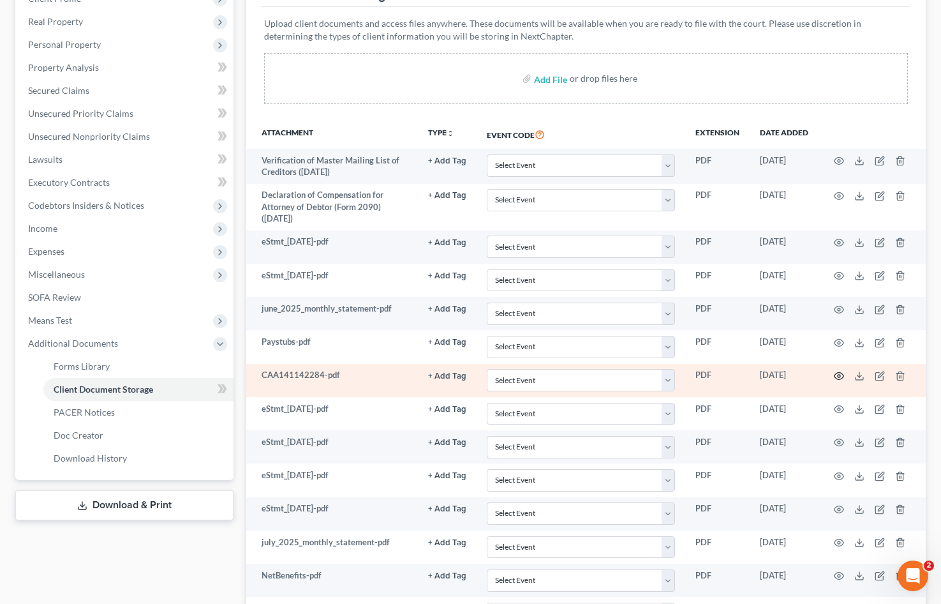
click at [840, 377] on circle "button" at bounding box center [839, 376] width 3 height 3
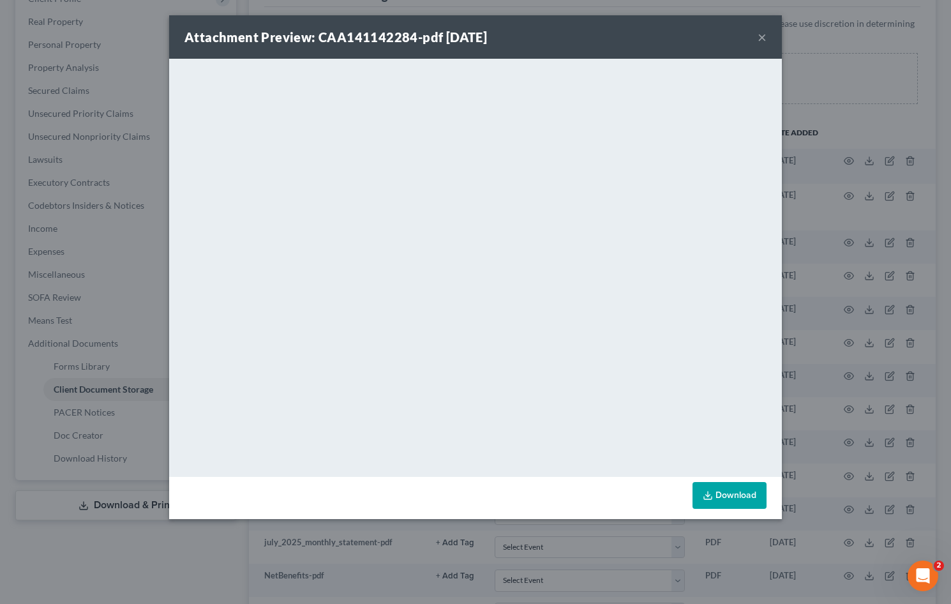
click at [761, 32] on button "×" at bounding box center [761, 36] width 9 height 15
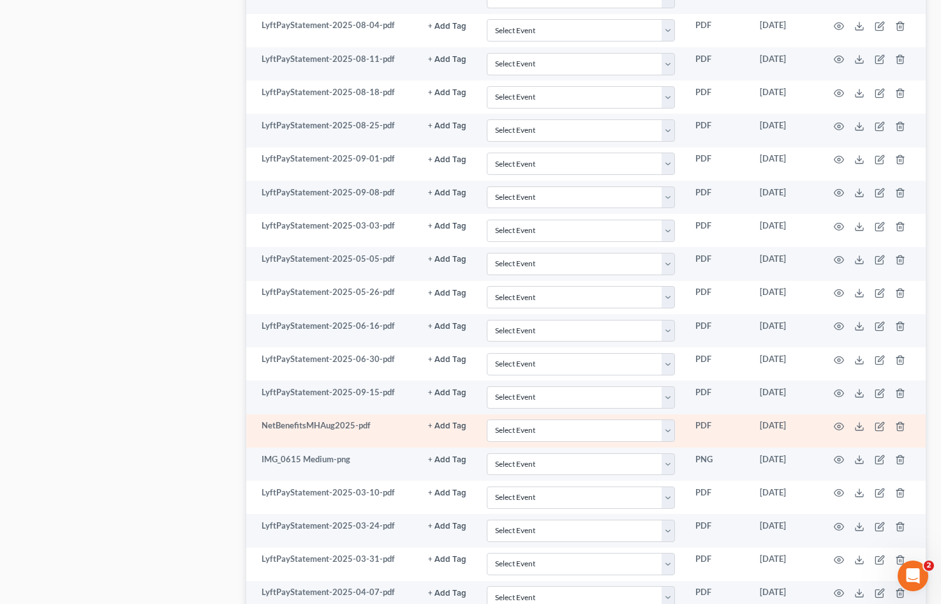
scroll to position [1404, 0]
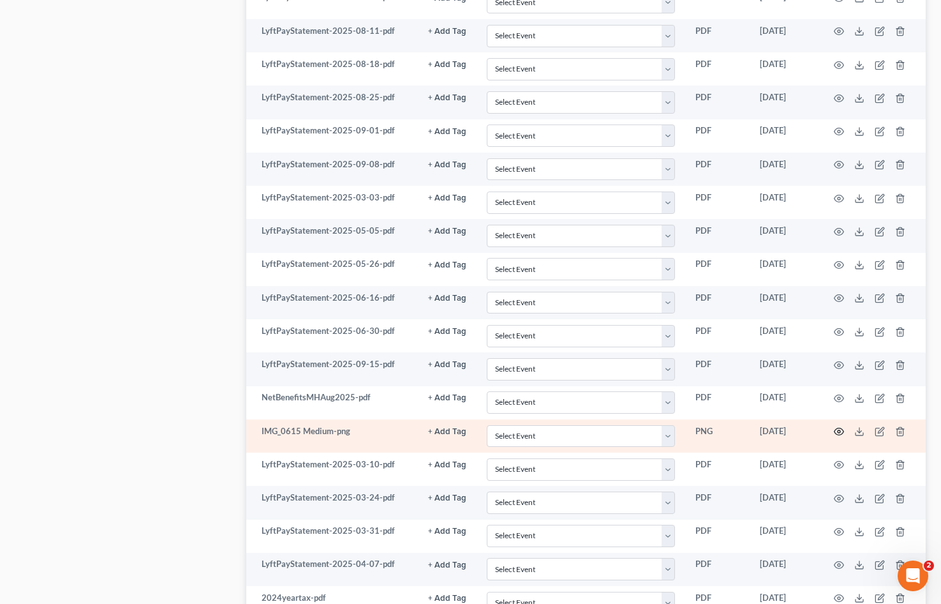
click at [837, 429] on icon "button" at bounding box center [839, 431] width 10 height 10
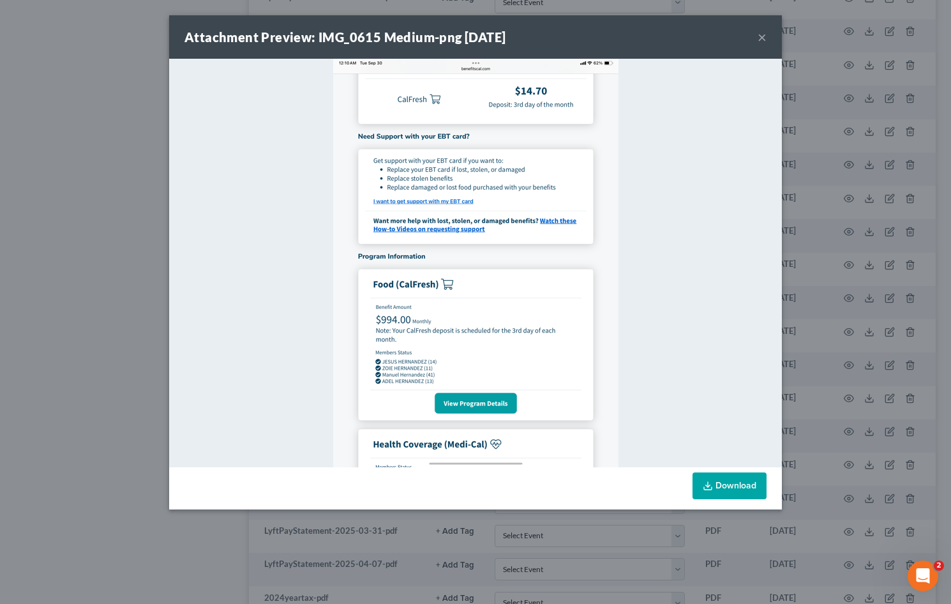
click at [759, 38] on button "×" at bounding box center [761, 36] width 9 height 15
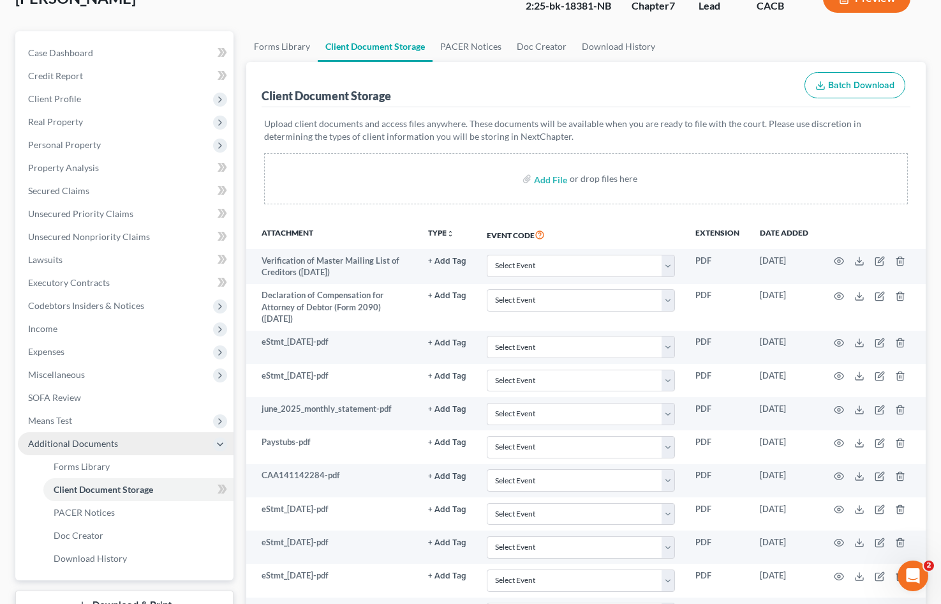
scroll to position [128, 0]
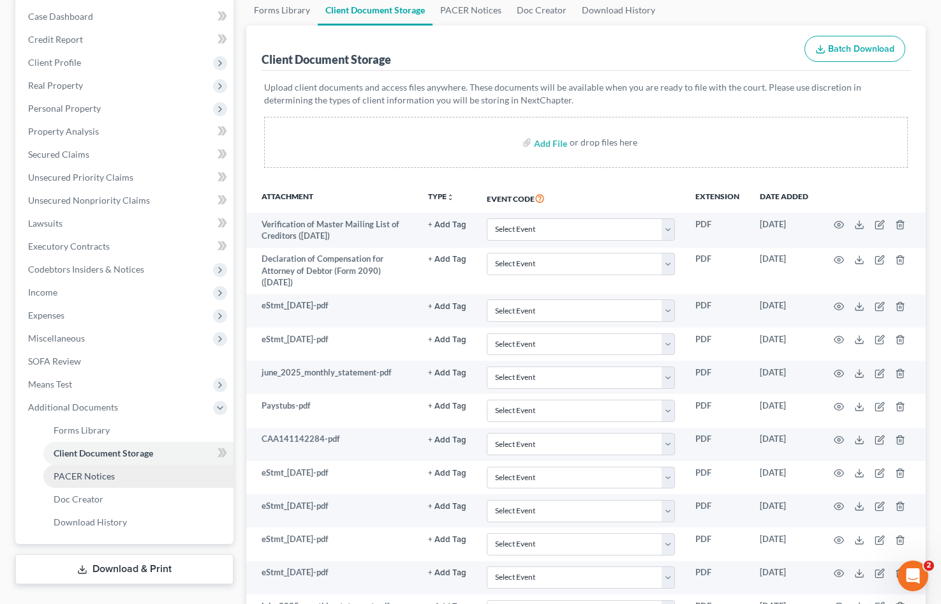
click at [112, 477] on span "PACER Notices" at bounding box center [84, 475] width 61 height 11
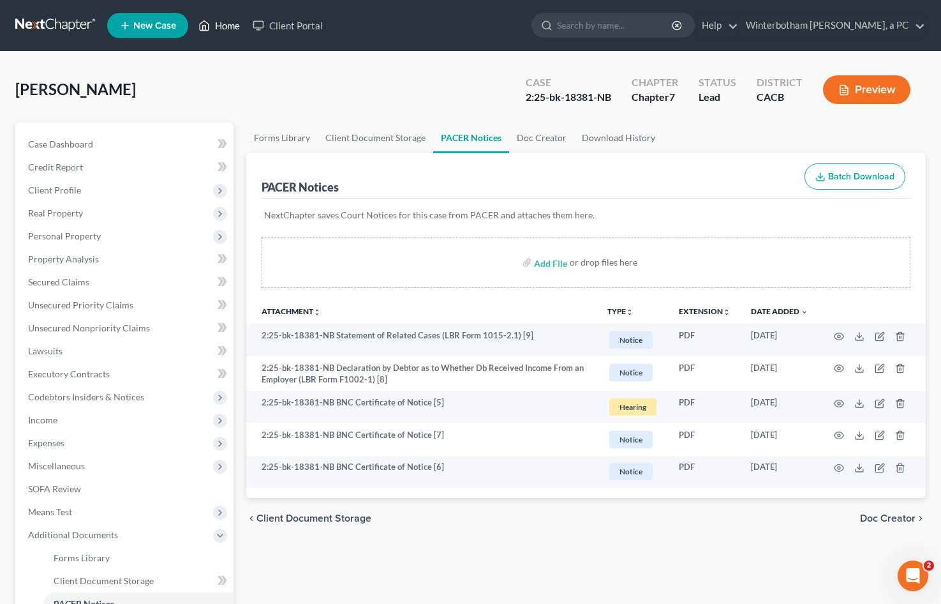
click at [231, 28] on link "Home" at bounding box center [219, 25] width 54 height 23
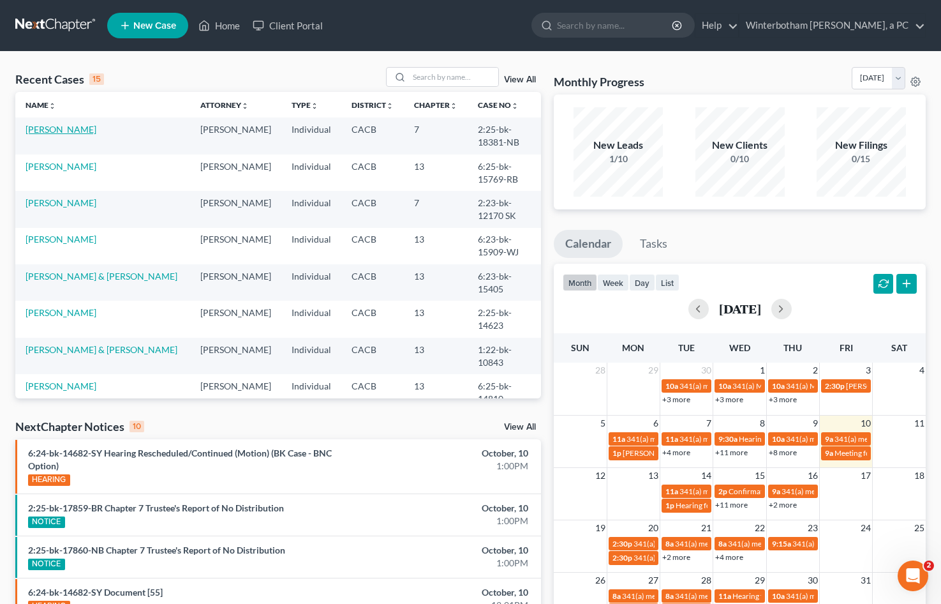
click at [78, 126] on link "[PERSON_NAME]" at bounding box center [61, 129] width 71 height 11
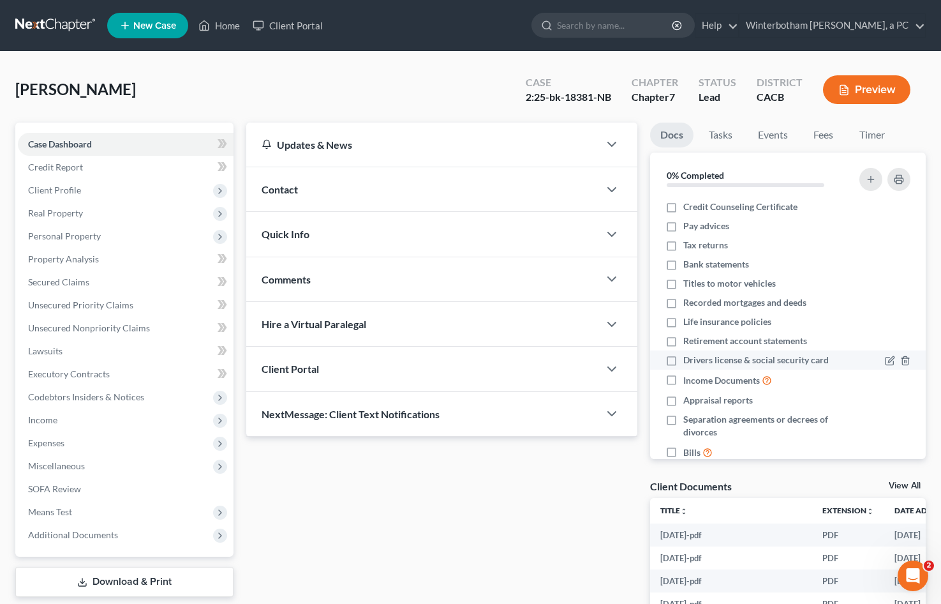
click at [729, 362] on span "Drivers license & social security card" at bounding box center [755, 360] width 145 height 13
click at [697, 362] on input "Drivers license & social security card" at bounding box center [693, 358] width 8 height 8
click at [729, 362] on span "Drivers license & social security card" at bounding box center [755, 360] width 145 height 13
click at [697, 362] on input "Drivers license & social security card" at bounding box center [693, 358] width 8 height 8
drag, startPoint x: 728, startPoint y: 360, endPoint x: 671, endPoint y: 362, distance: 56.9
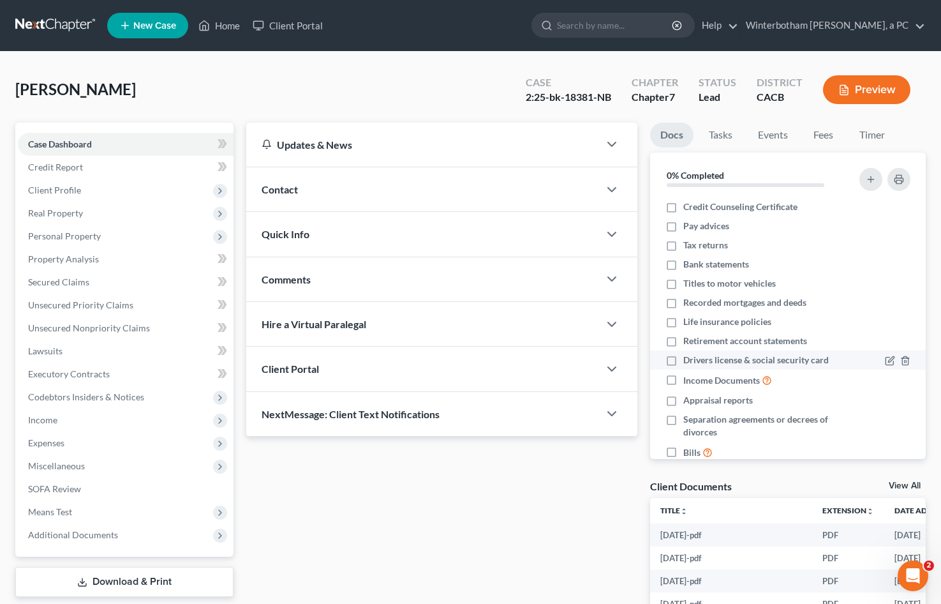
click at [683, 362] on label "Drivers license & social security card" at bounding box center [755, 360] width 145 height 13
click at [689, 362] on input "Drivers license & social security card" at bounding box center [693, 358] width 8 height 8
click at [885, 361] on icon "button" at bounding box center [890, 360] width 10 height 10
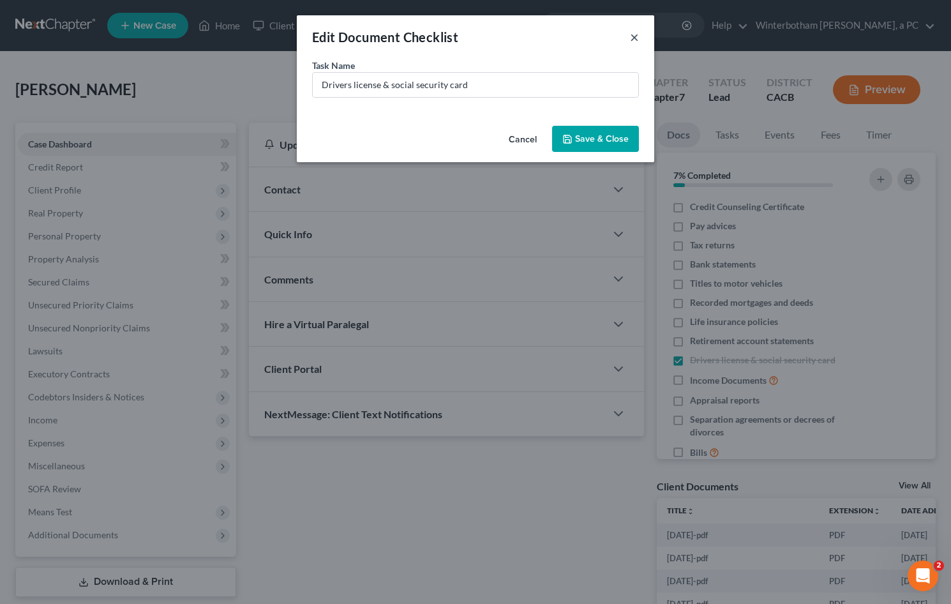
click at [630, 38] on button "×" at bounding box center [634, 36] width 9 height 15
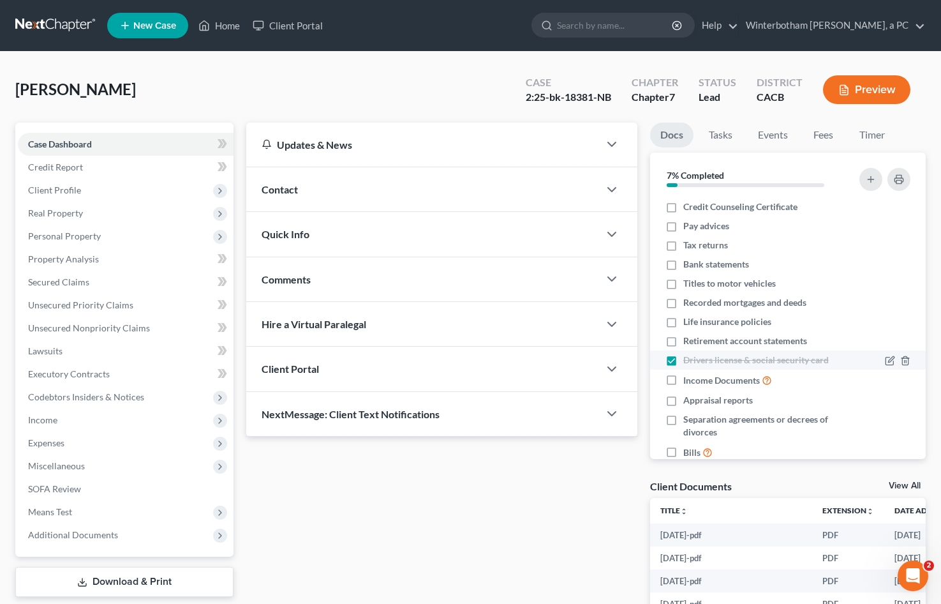
click at [683, 362] on label "Drivers license & social security card" at bounding box center [755, 360] width 145 height 13
click at [689, 362] on input "Drivers license & social security card" at bounding box center [693, 358] width 8 height 8
checkbox input "false"
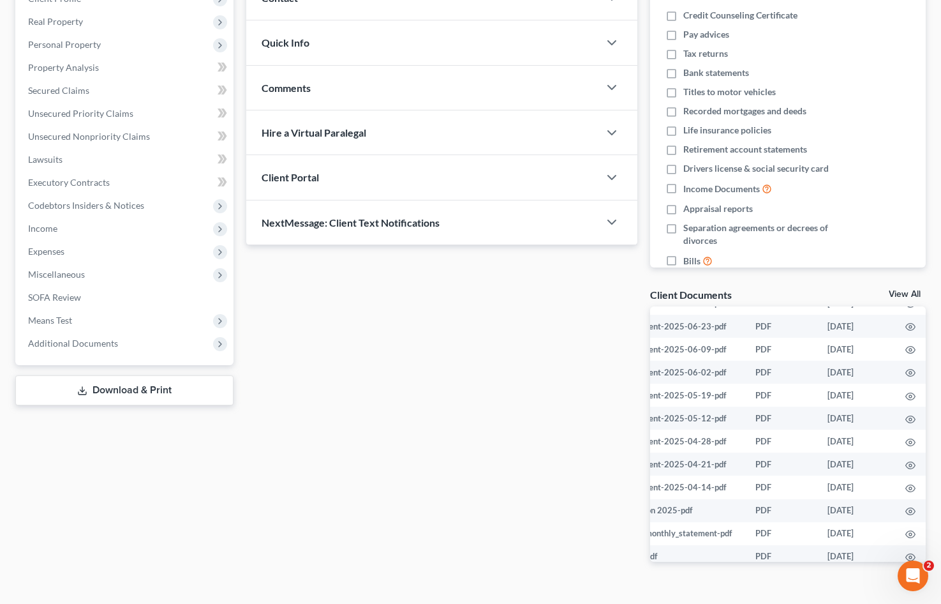
scroll to position [766, 76]
click at [904, 292] on link "View All" at bounding box center [905, 294] width 32 height 9
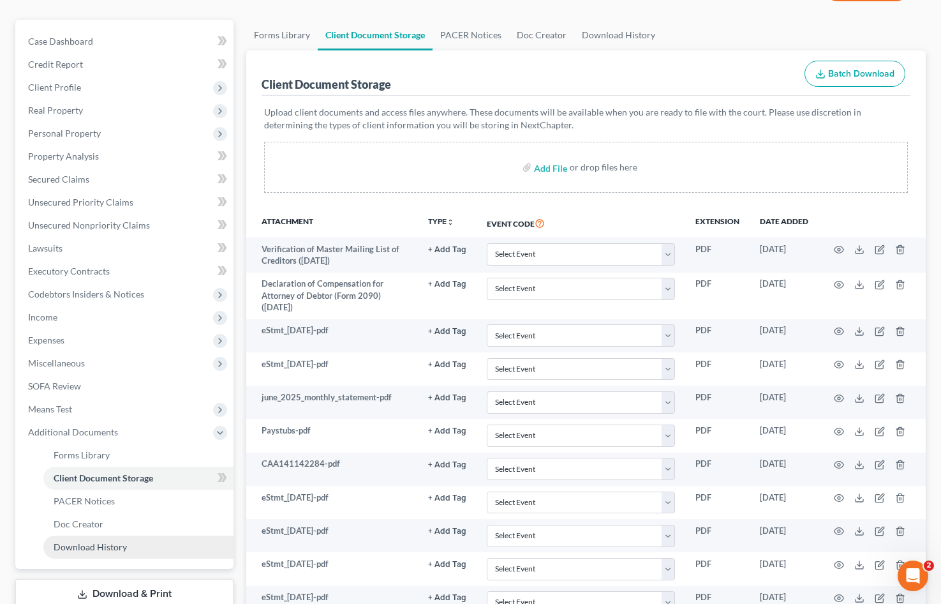
scroll to position [128, 0]
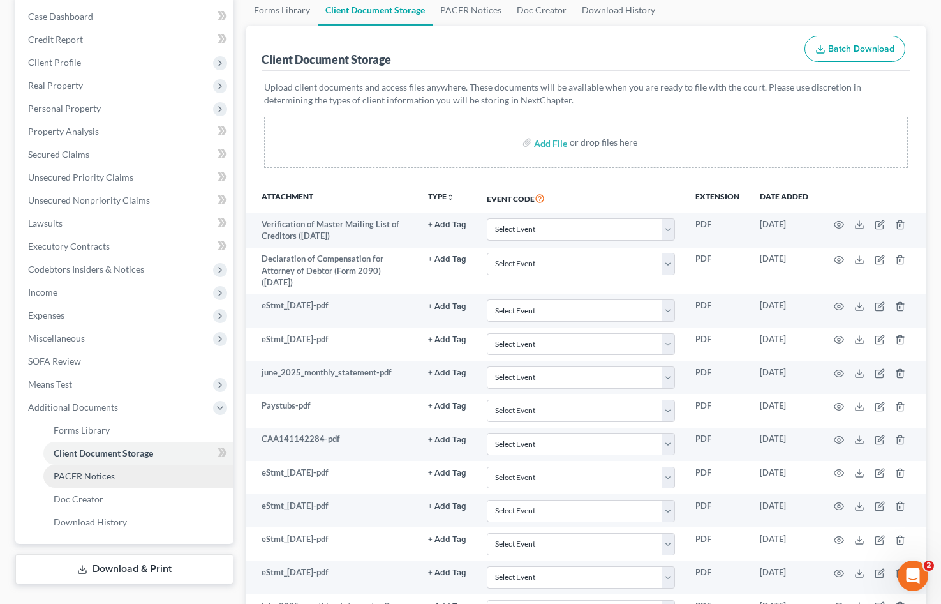
drag, startPoint x: 96, startPoint y: 477, endPoint x: 102, endPoint y: 473, distance: 6.6
click at [98, 476] on span "PACER Notices" at bounding box center [84, 475] width 61 height 11
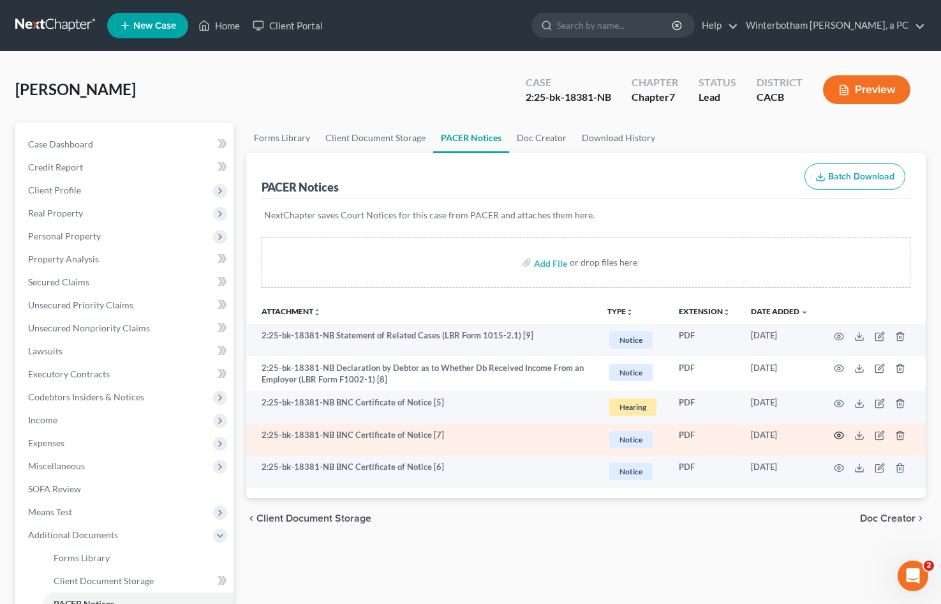
click at [837, 435] on icon "button" at bounding box center [839, 435] width 10 height 10
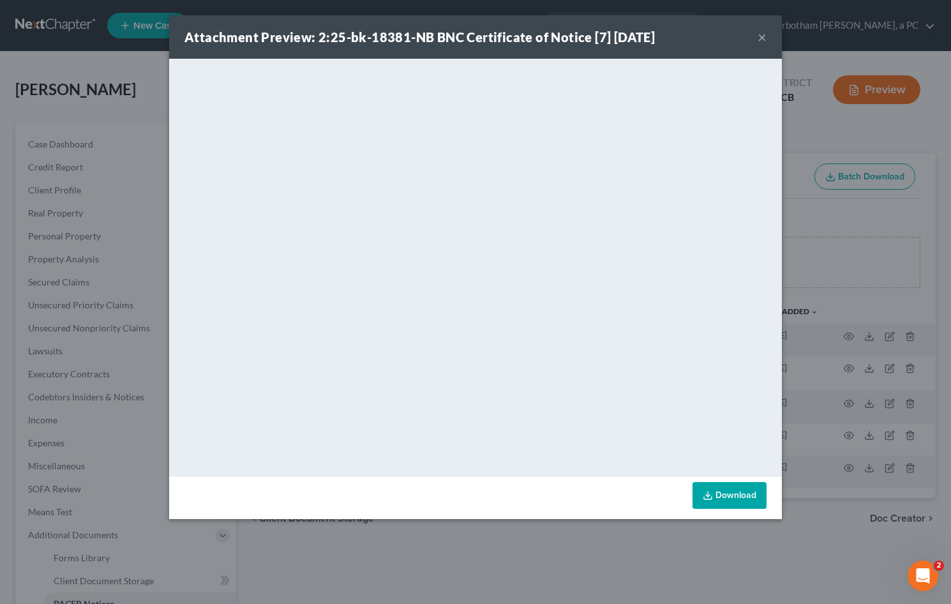
click at [764, 37] on button "×" at bounding box center [761, 36] width 9 height 15
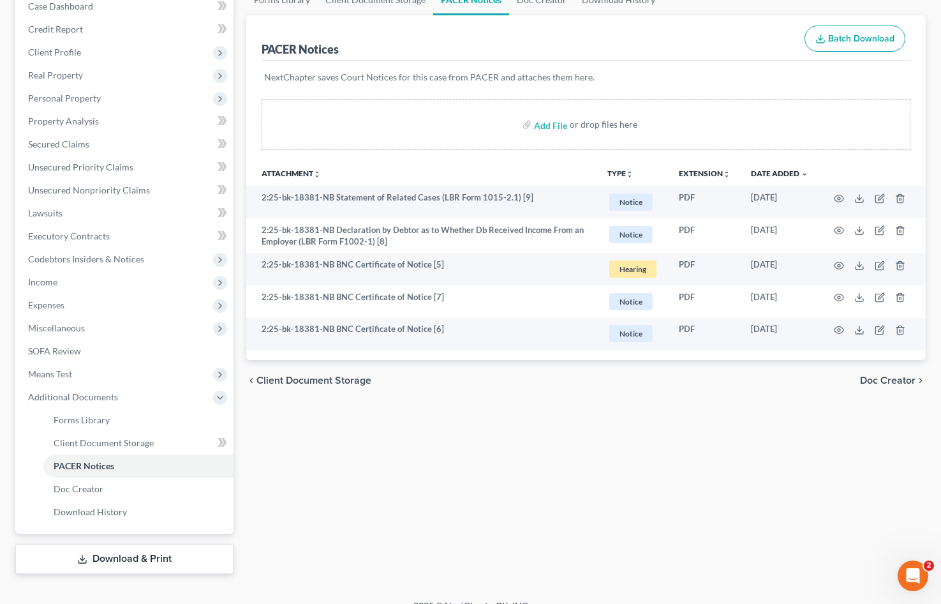
scroll to position [156, 0]
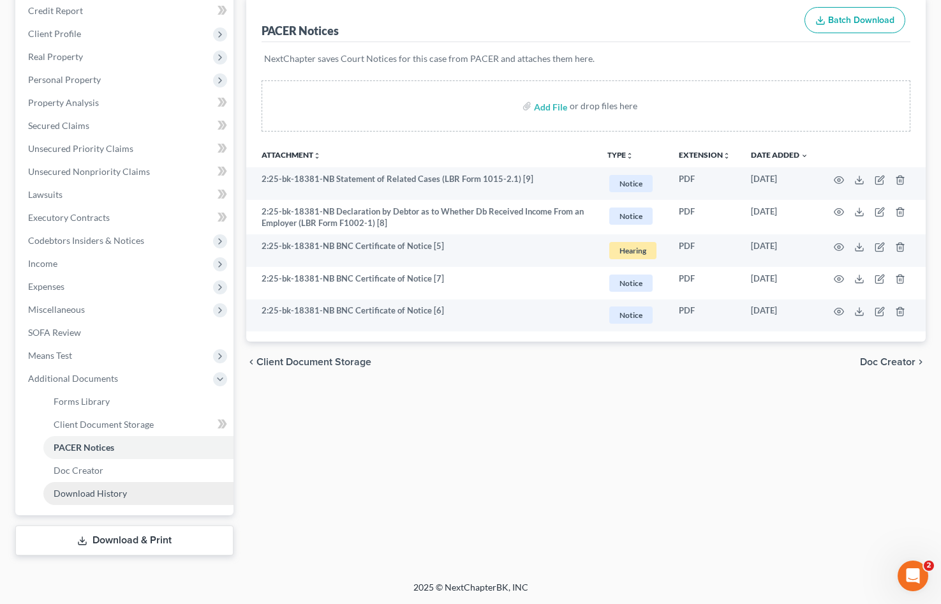
click at [112, 489] on span "Download History" at bounding box center [90, 493] width 73 height 11
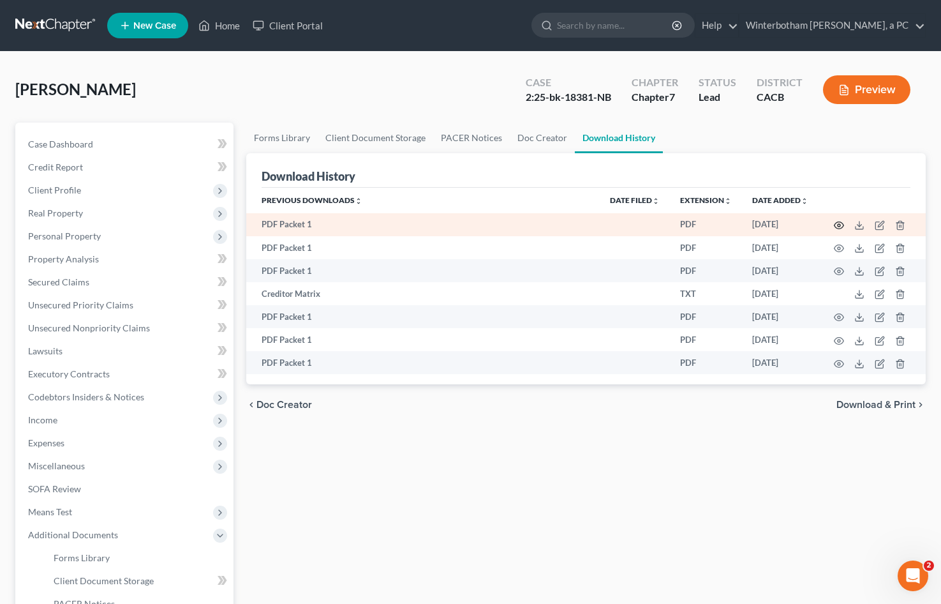
click at [839, 224] on circle "button" at bounding box center [839, 225] width 3 height 3
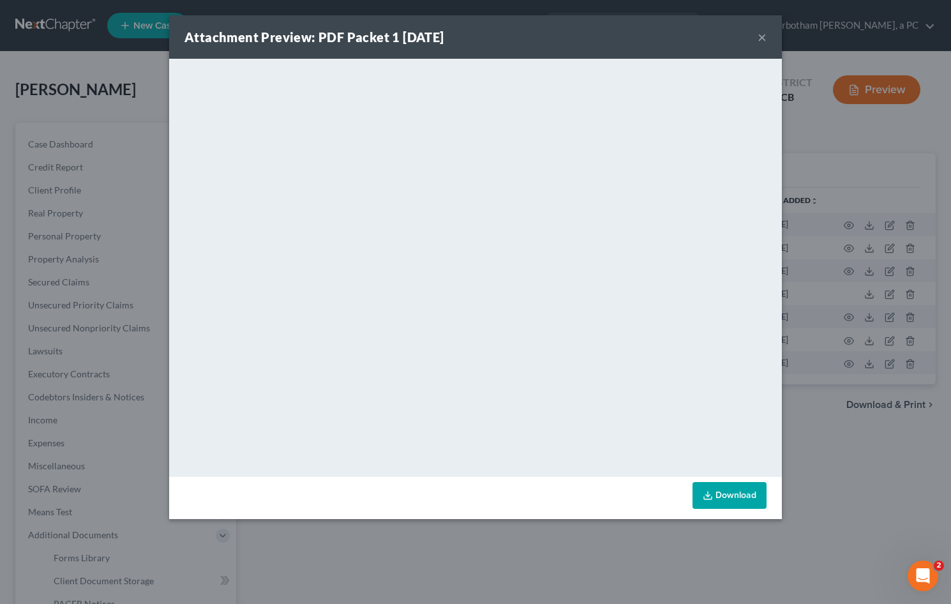
click at [757, 38] on button "×" at bounding box center [761, 36] width 9 height 15
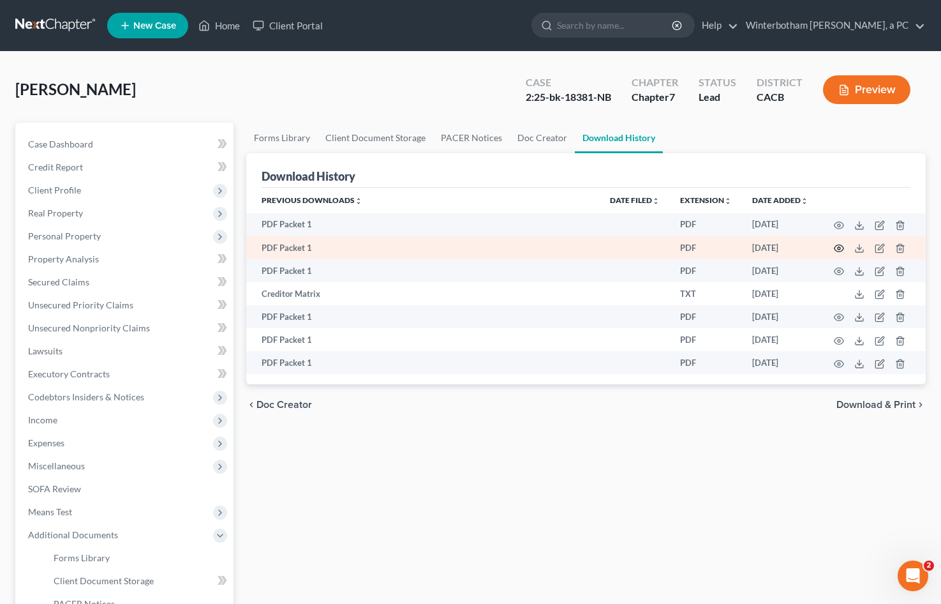
click at [838, 248] on circle "button" at bounding box center [839, 248] width 3 height 3
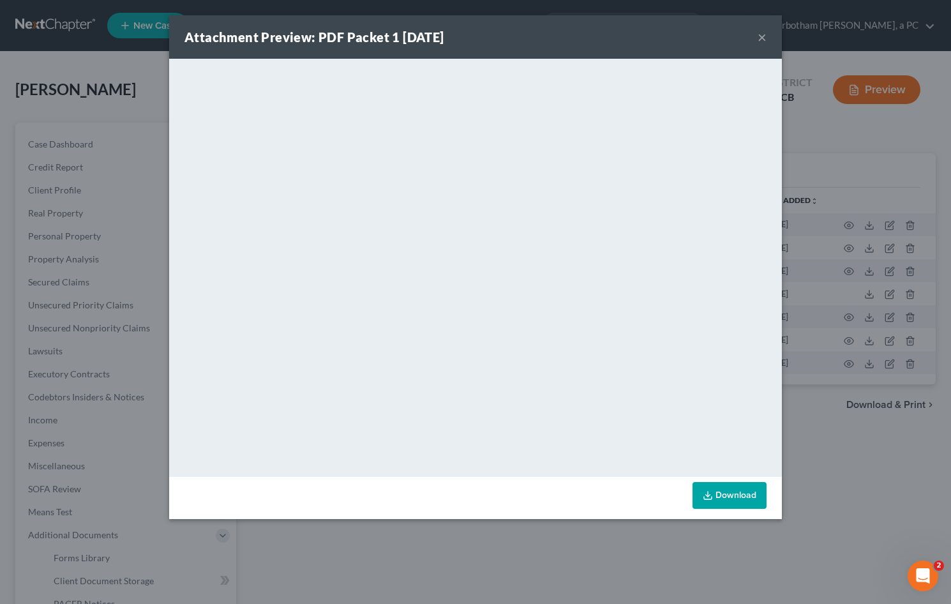
click at [760, 36] on button "×" at bounding box center [761, 36] width 9 height 15
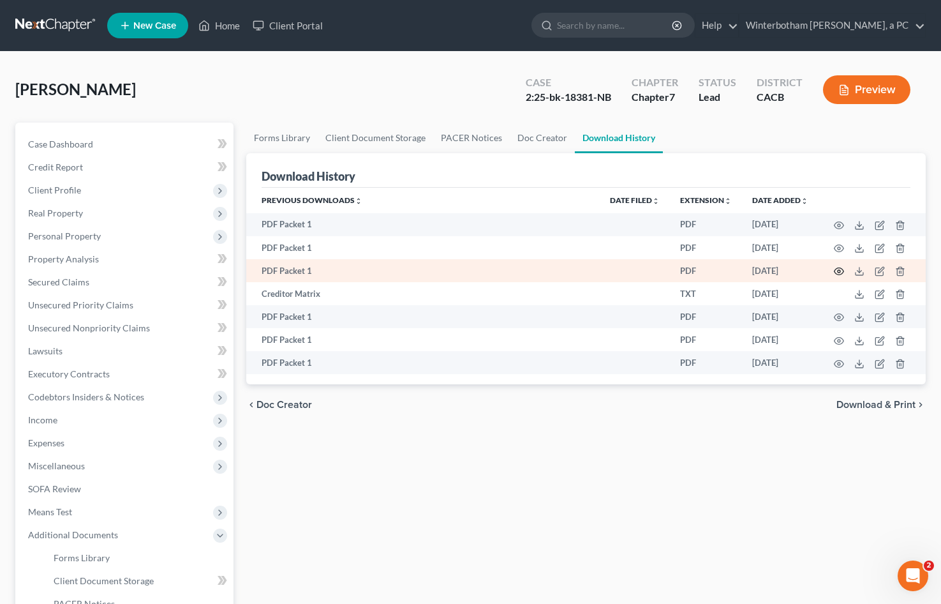
click at [842, 273] on icon "button" at bounding box center [840, 271] width 10 height 7
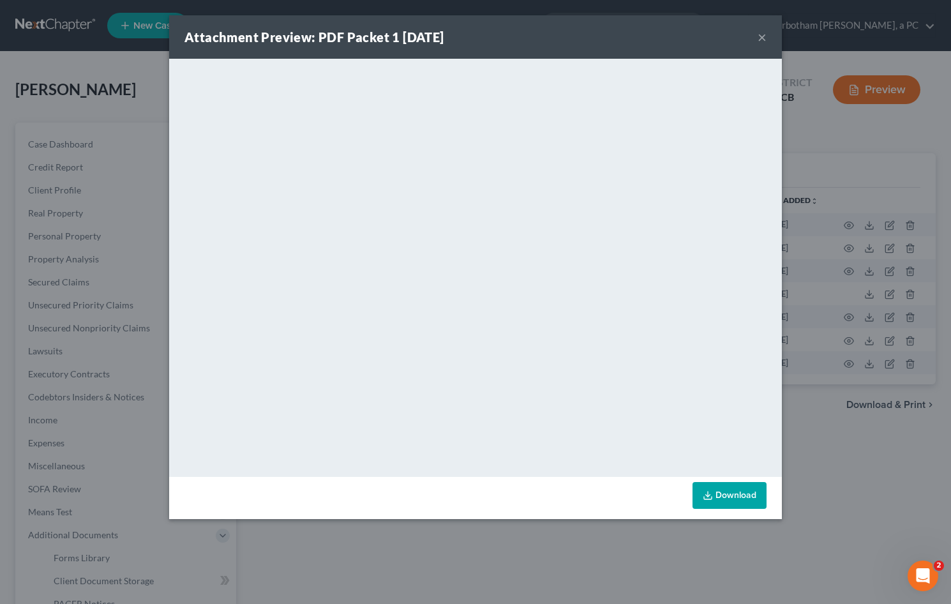
click at [761, 36] on button "×" at bounding box center [761, 36] width 9 height 15
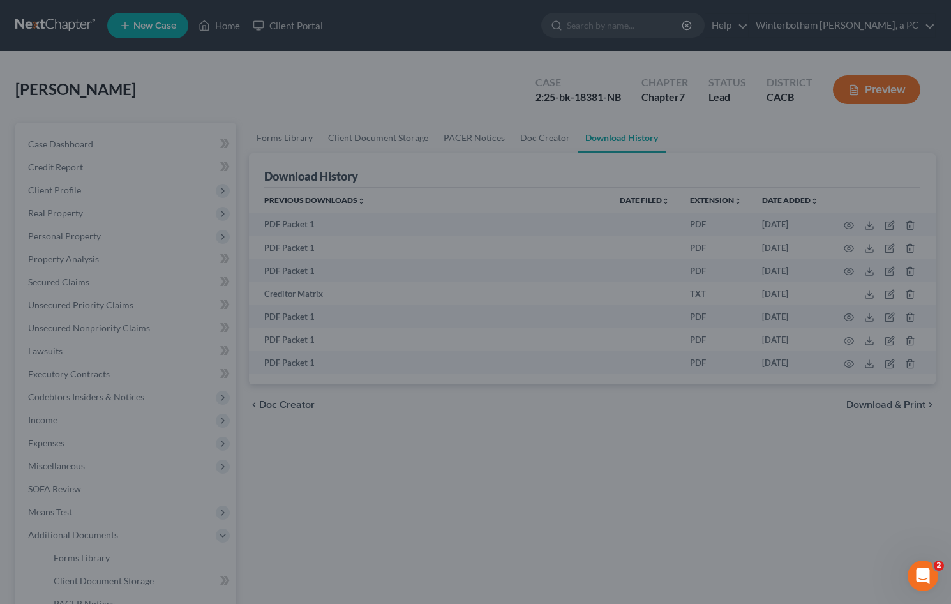
click at [742, 48] on div "Attachment Preview: PDF Packet 1 [DATE] ×" at bounding box center [475, 67] width 533 height 38
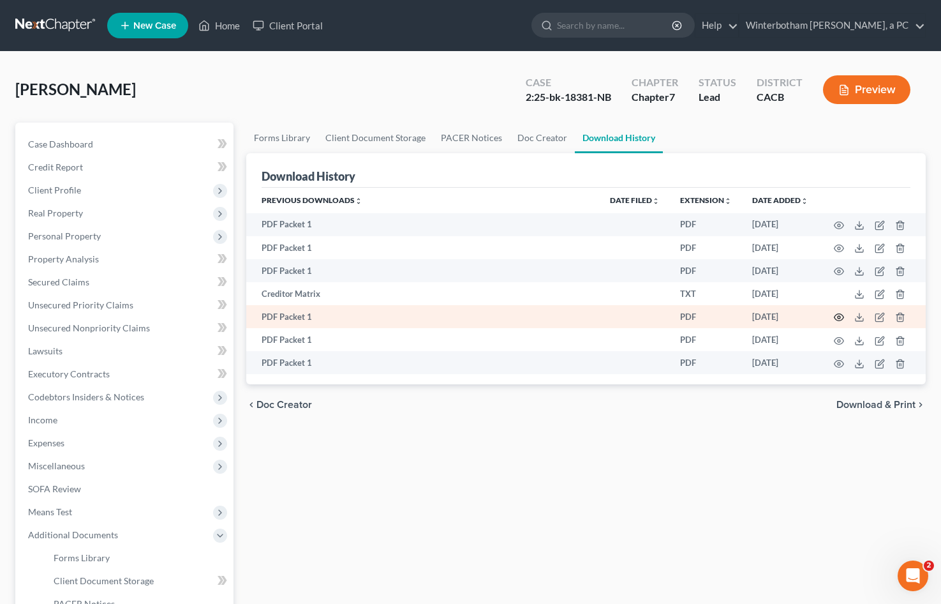
click at [840, 319] on icon "button" at bounding box center [839, 317] width 10 height 10
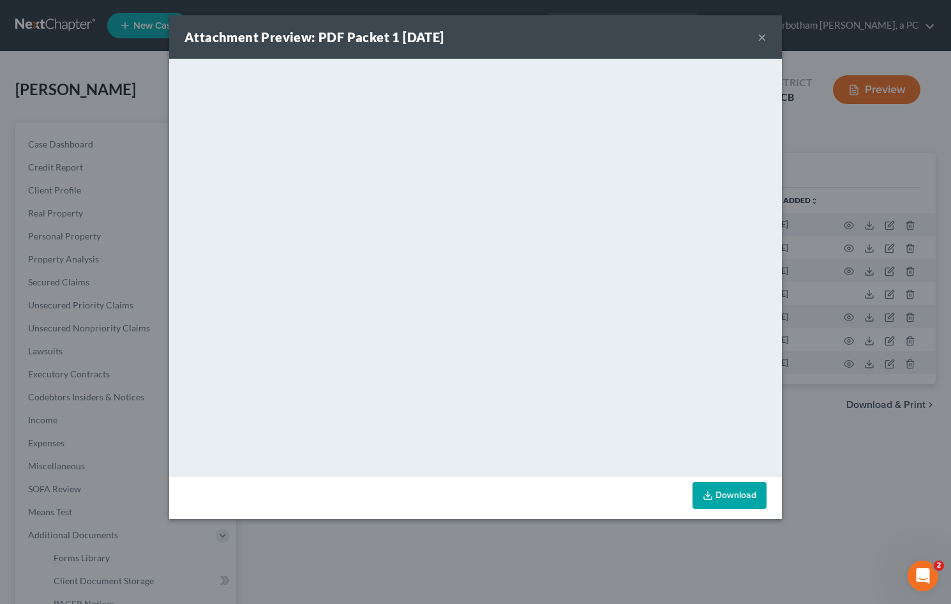
click at [762, 37] on button "×" at bounding box center [761, 36] width 9 height 15
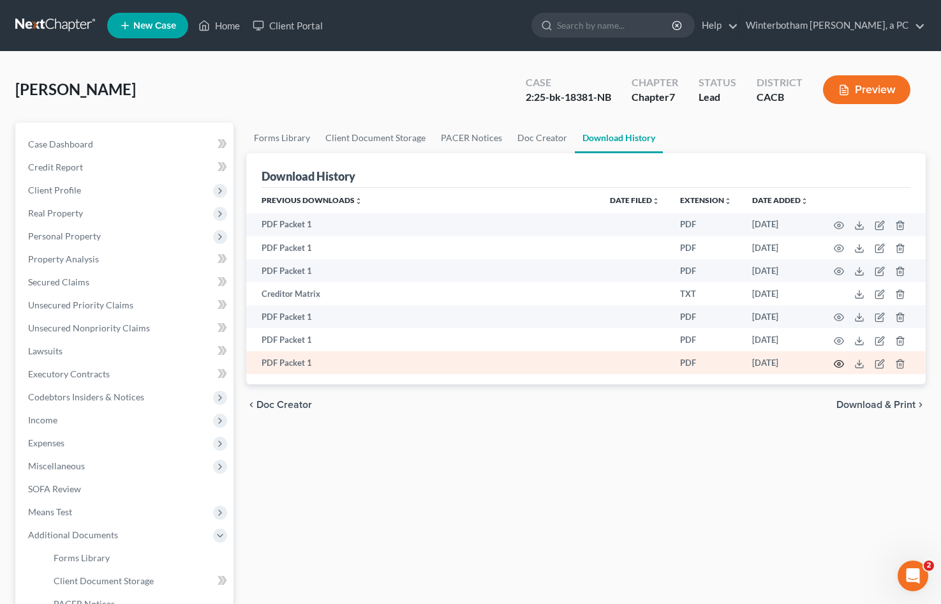
click at [842, 365] on icon "button" at bounding box center [839, 364] width 10 height 10
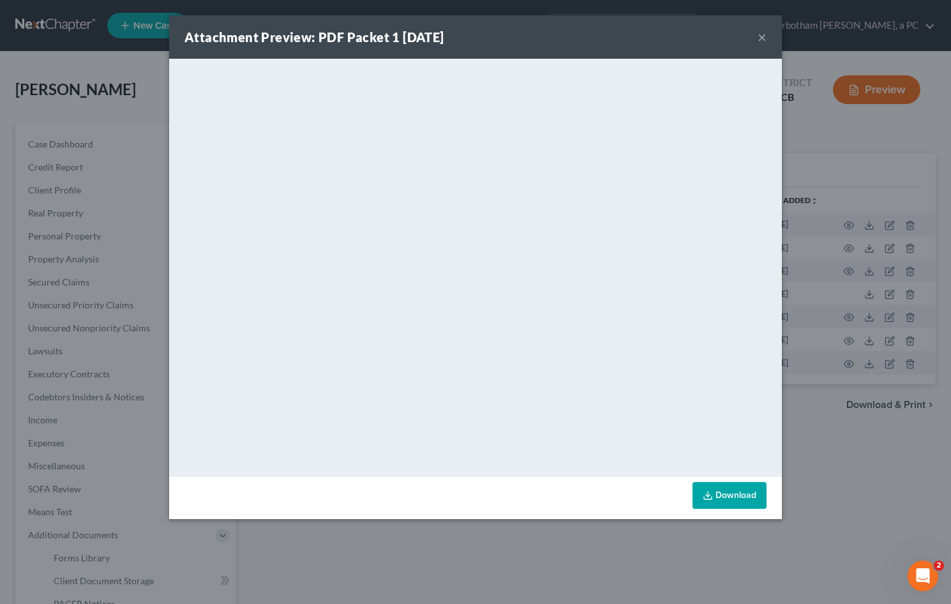
click at [766, 38] on button "×" at bounding box center [761, 36] width 9 height 15
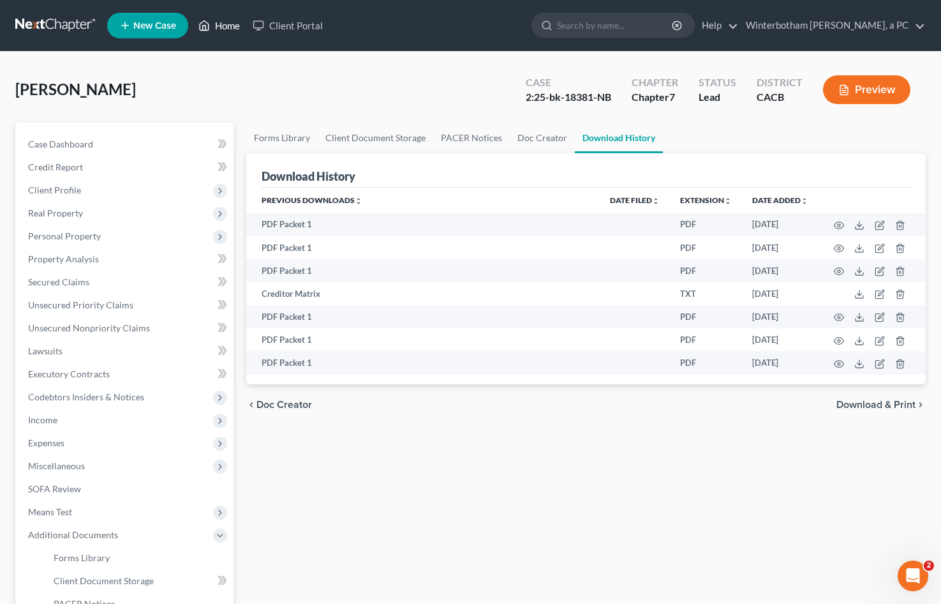
click at [229, 22] on link "Home" at bounding box center [219, 25] width 54 height 23
